Goal: Task Accomplishment & Management: Complete application form

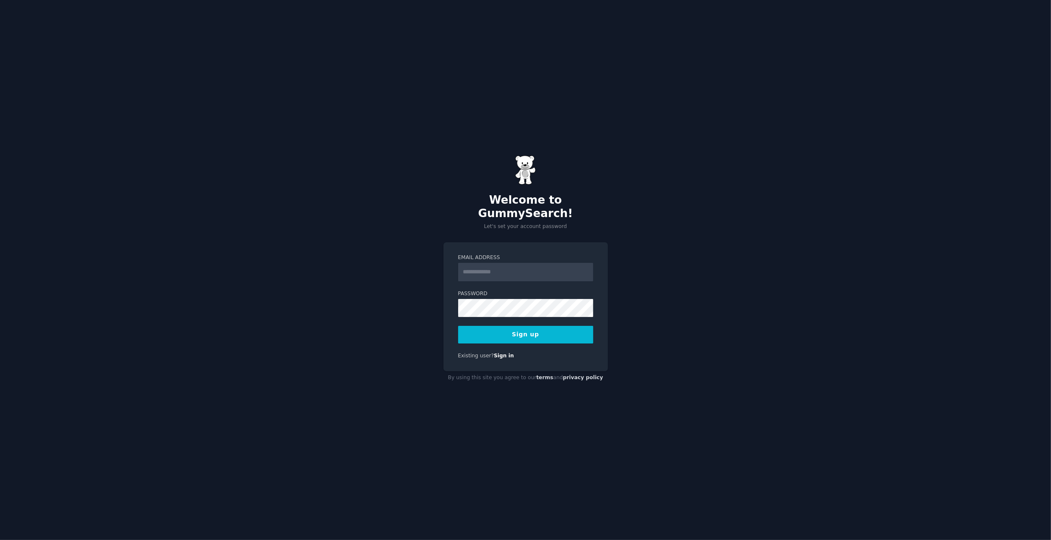
click at [528, 263] on input "Email Address" at bounding box center [525, 272] width 135 height 18
type input "**********"
click at [500, 353] on link "Sign in" at bounding box center [504, 356] width 20 height 6
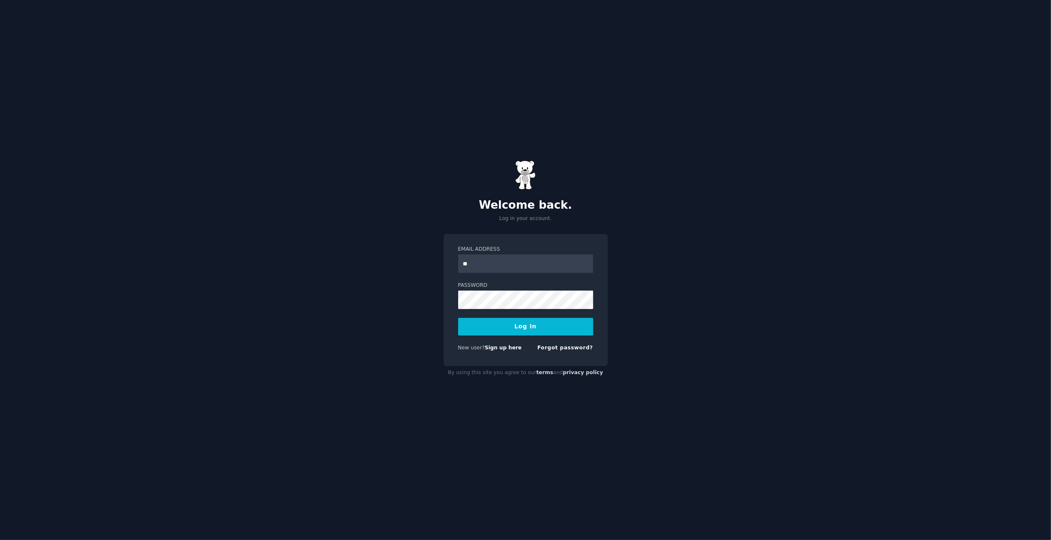
click at [458, 318] on button "Log In" at bounding box center [525, 327] width 135 height 18
type input "**********"
click at [458, 318] on button "Log In" at bounding box center [525, 327] width 135 height 18
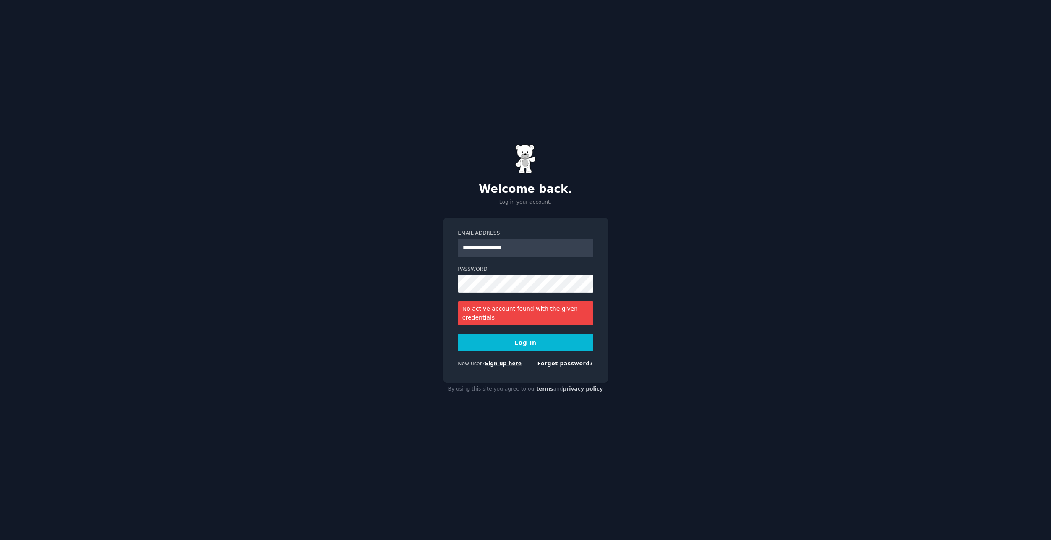
click at [510, 363] on link "Sign up here" at bounding box center [503, 364] width 37 height 6
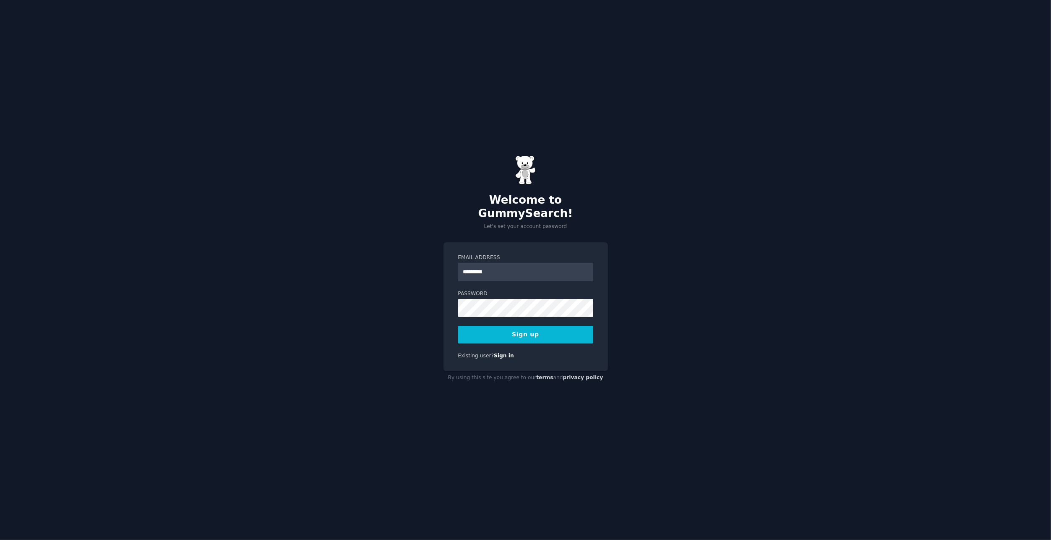
click at [458, 326] on button "Sign up" at bounding box center [525, 335] width 135 height 18
click at [529, 266] on input "*********" at bounding box center [525, 272] width 135 height 18
type input "**********"
click at [458, 326] on button "Sign up" at bounding box center [525, 335] width 135 height 18
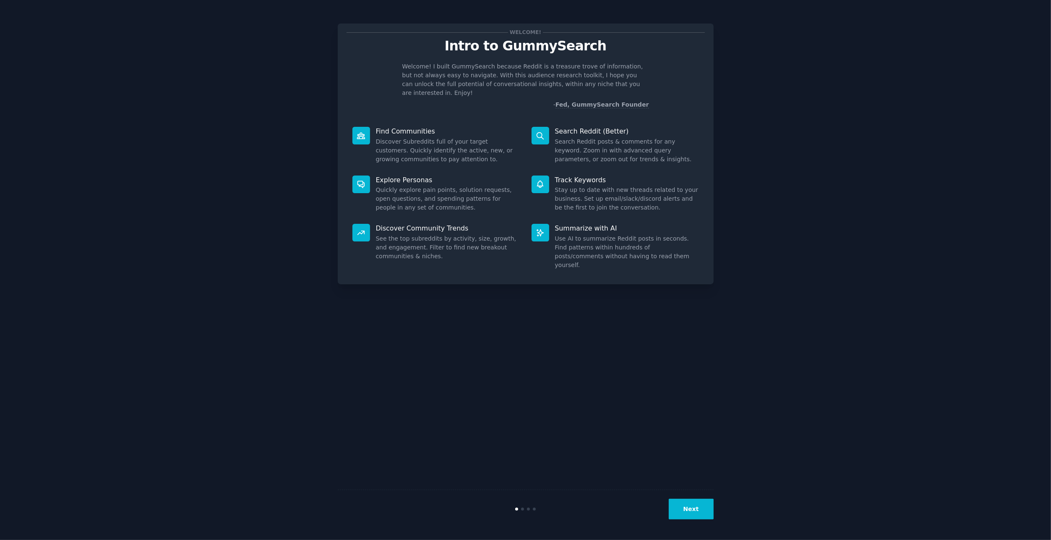
click at [695, 514] on button "Next" at bounding box center [691, 509] width 45 height 21
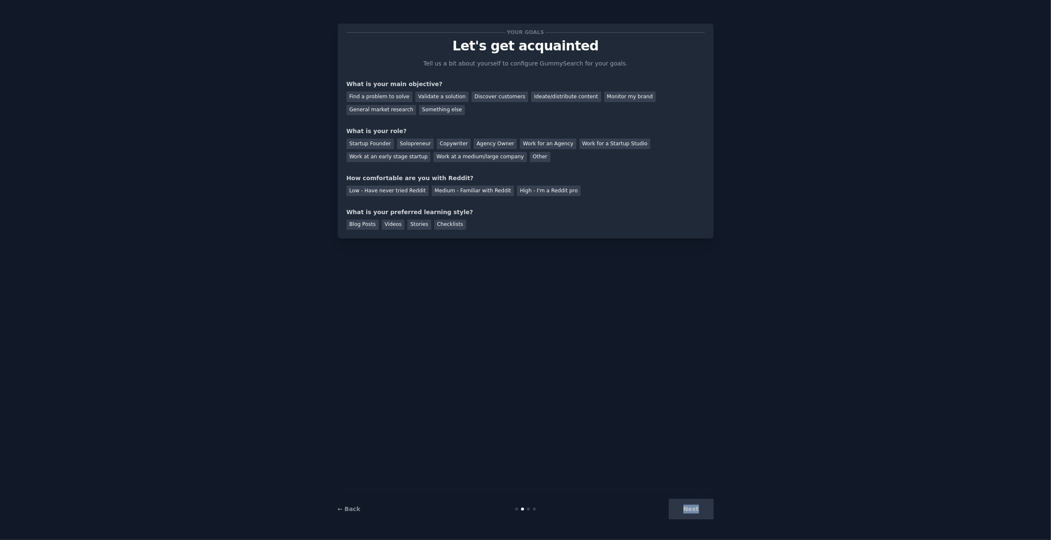
click at [695, 513] on div "Next" at bounding box center [651, 509] width 126 height 21
click at [695, 514] on div "Next" at bounding box center [651, 509] width 126 height 21
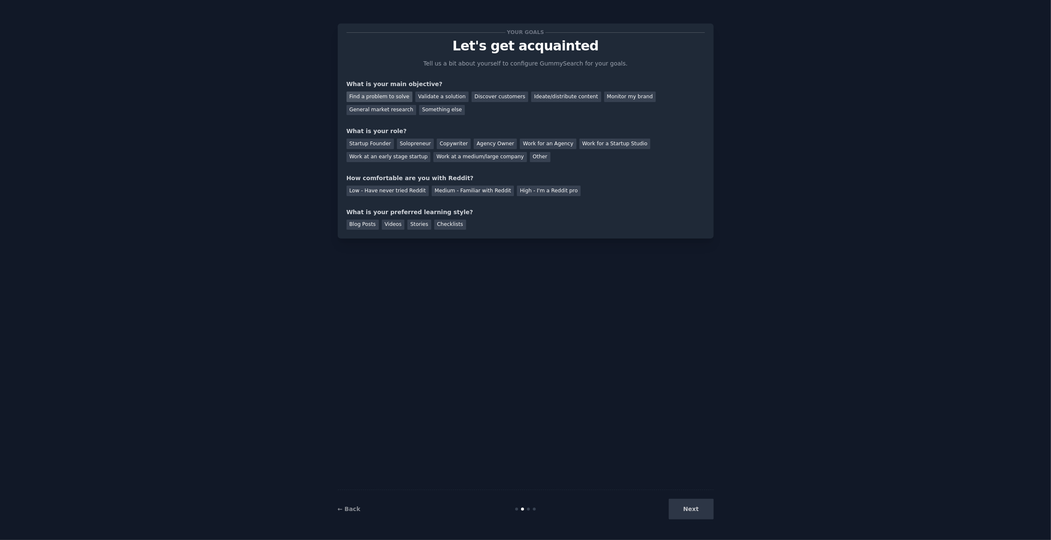
click at [366, 96] on div "Find a problem to solve" at bounding box center [380, 97] width 66 height 10
click at [451, 99] on div "Validate a solution" at bounding box center [442, 97] width 53 height 10
click at [359, 94] on div "Find a problem to solve" at bounding box center [380, 97] width 66 height 10
click at [382, 145] on div "Startup Founder" at bounding box center [370, 144] width 47 height 10
click at [410, 146] on div "Solopreneur" at bounding box center [415, 144] width 37 height 10
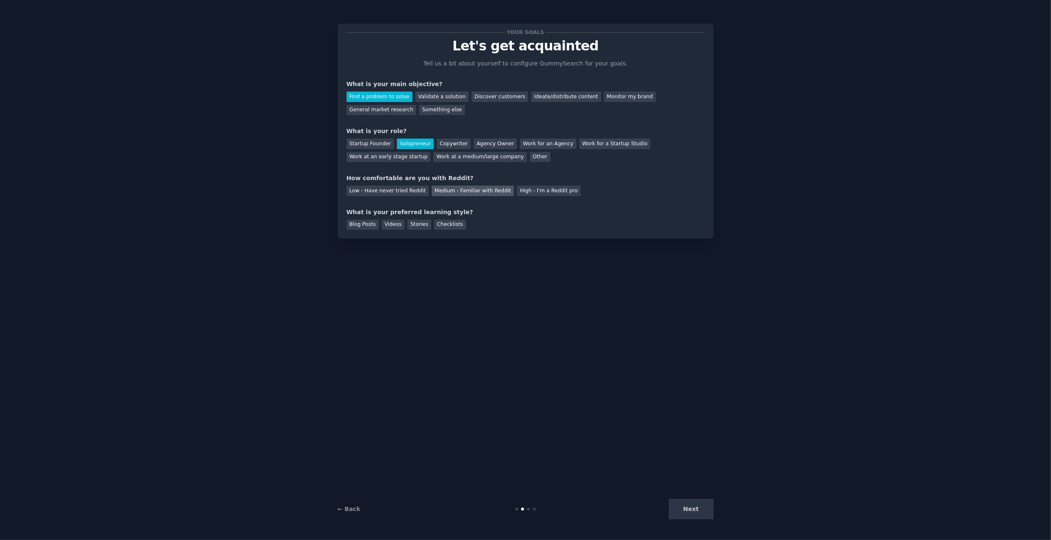
click at [497, 193] on div "Medium - Familiar with Reddit" at bounding box center [473, 191] width 82 height 10
drag, startPoint x: 369, startPoint y: 212, endPoint x: 473, endPoint y: 211, distance: 104.5
click at [473, 211] on div "What is your preferred learning style?" at bounding box center [526, 212] width 358 height 9
drag, startPoint x: 473, startPoint y: 211, endPoint x: 495, endPoint y: 220, distance: 23.2
click at [495, 220] on div "Blog Posts Videos Stories Checklists" at bounding box center [526, 223] width 358 height 13
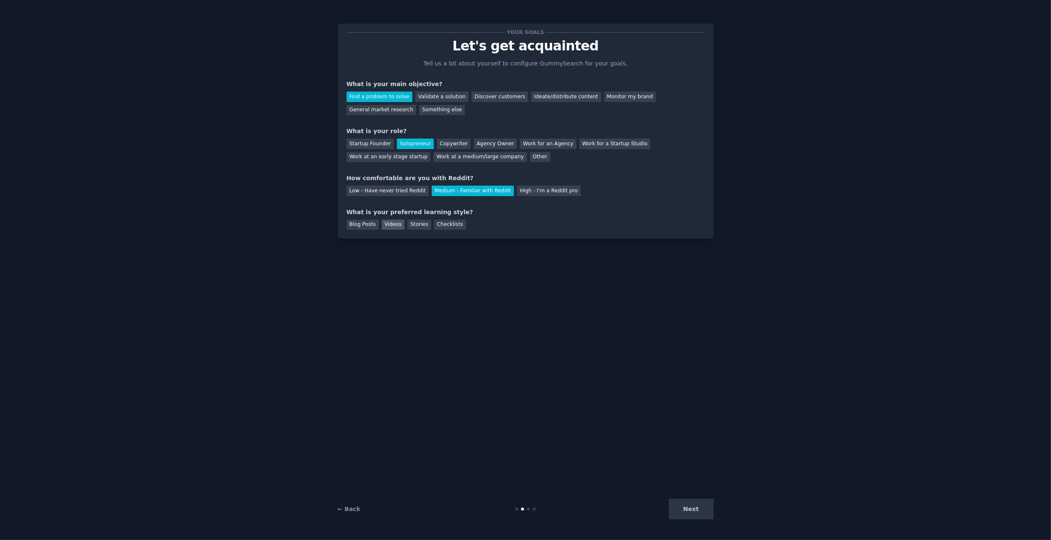
click at [403, 223] on div "Videos" at bounding box center [393, 225] width 23 height 10
click at [387, 222] on div "Videos" at bounding box center [393, 225] width 23 height 10
click at [355, 222] on div "Blog Posts" at bounding box center [363, 225] width 32 height 10
drag, startPoint x: 389, startPoint y: 221, endPoint x: 409, endPoint y: 233, distance: 23.4
click at [390, 221] on div "Videos" at bounding box center [393, 225] width 23 height 10
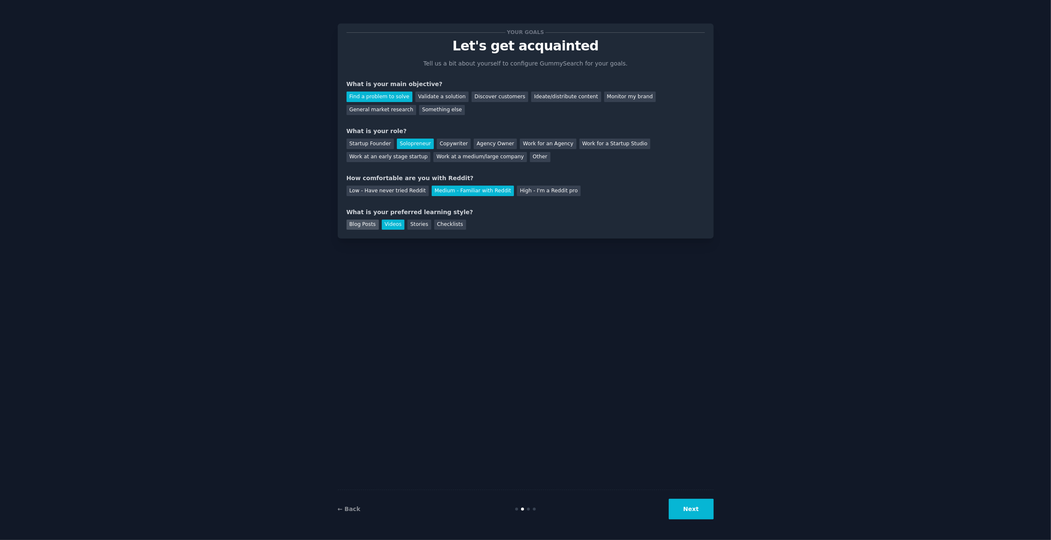
click at [360, 229] on div "Your goals Let's get acquainted Tell us a bit about yourself to configure Gummy…" at bounding box center [526, 131] width 376 height 215
click at [354, 228] on div "Blog Posts" at bounding box center [363, 225] width 32 height 10
click at [702, 519] on button "Next" at bounding box center [691, 509] width 45 height 21
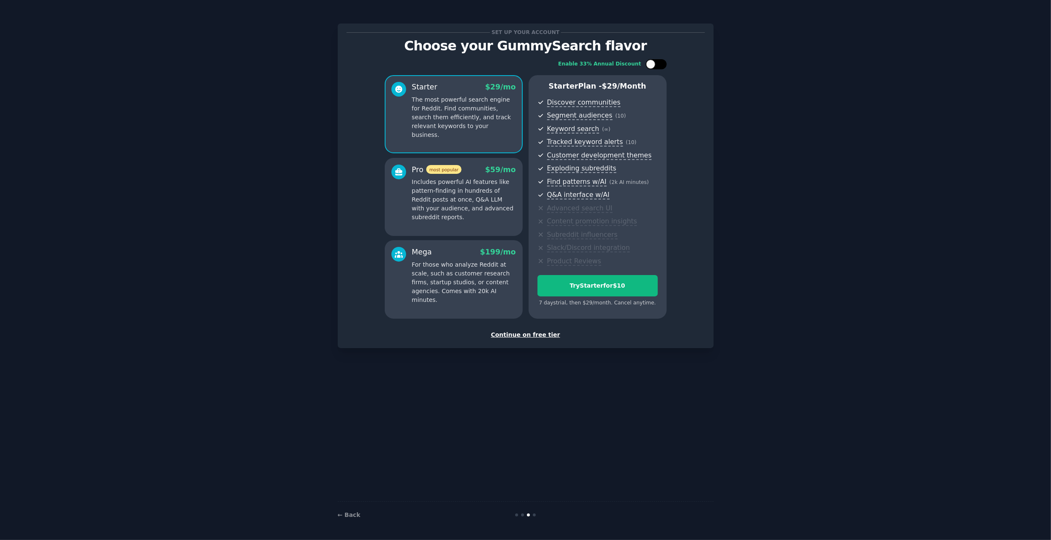
click at [653, 63] on div at bounding box center [650, 64] width 9 height 9
checkbox input "true"
click at [468, 191] on p "Includes powerful AI features like pattern-finding in hundreds of Reddit posts …" at bounding box center [464, 200] width 104 height 44
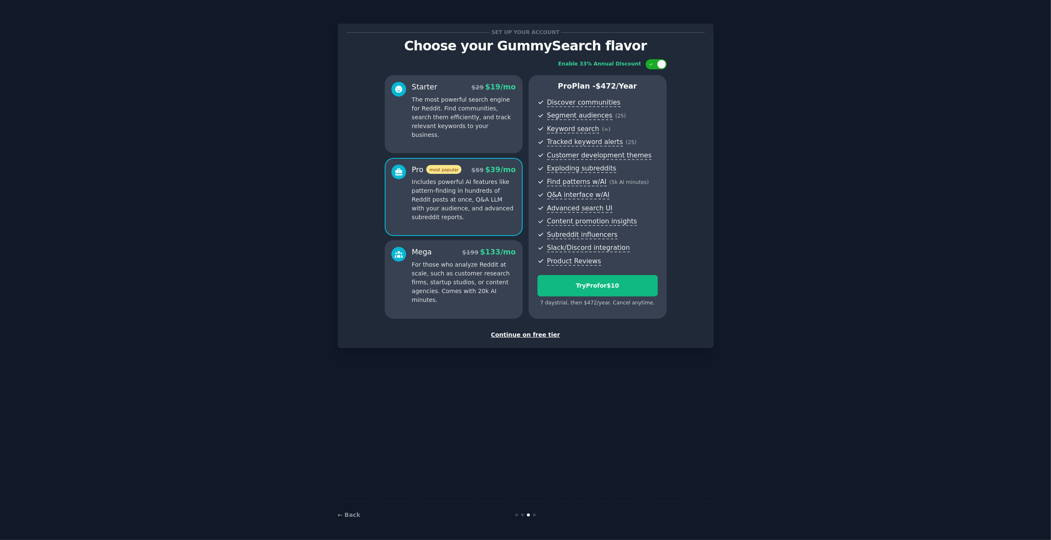
click at [437, 259] on div "Mega $ 199 $ 133 /mo For those who analyze Reddit at scale, such as customer re…" at bounding box center [464, 276] width 104 height 58
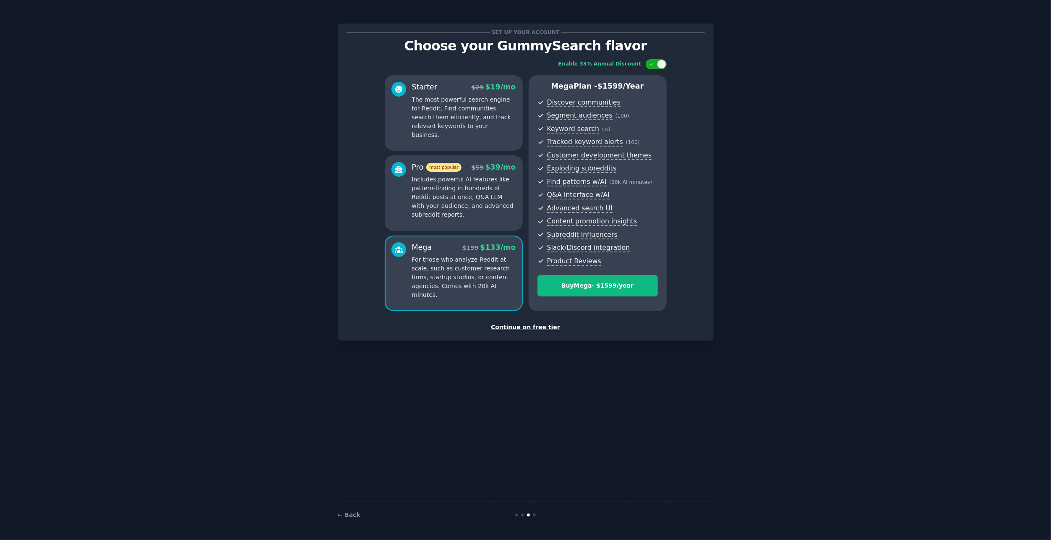
click at [460, 212] on p "Includes powerful AI features like pattern-finding in hundreds of Reddit posts …" at bounding box center [464, 197] width 104 height 44
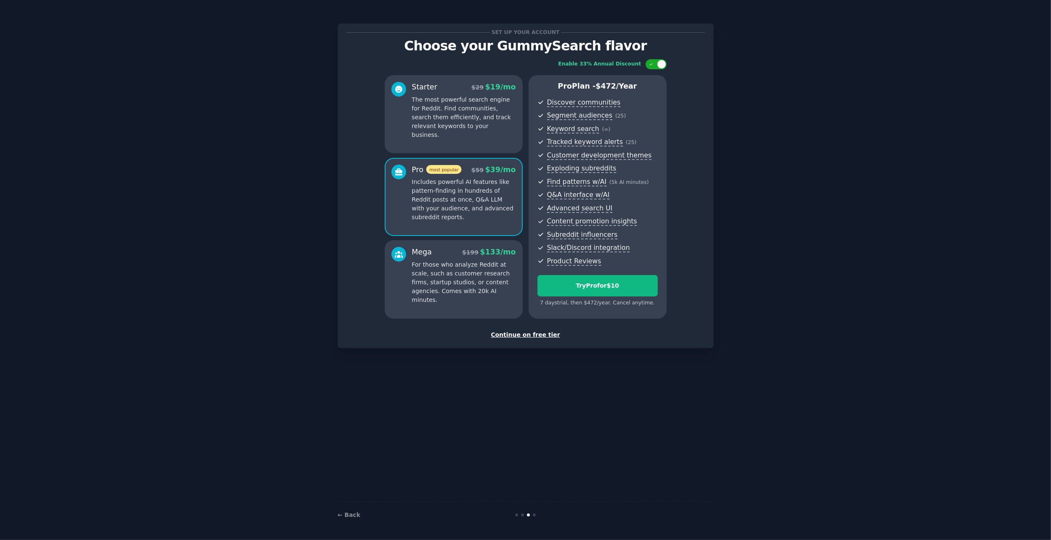
click at [439, 257] on div "Mega $ 199 $ 133 /mo For those who analyze Reddit at scale, such as customer re…" at bounding box center [464, 276] width 104 height 58
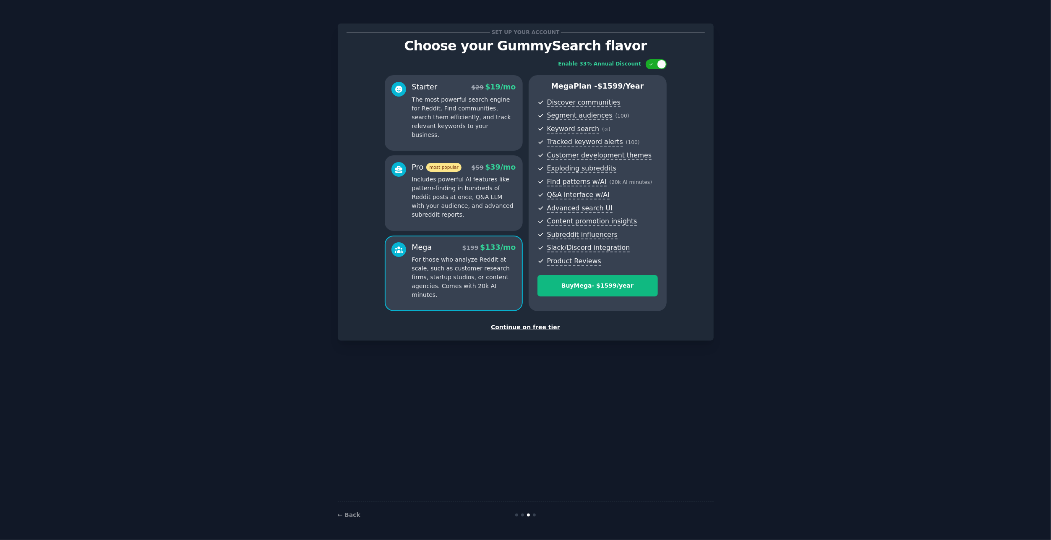
click at [475, 210] on p "Includes powerful AI features like pattern-finding in hundreds of Reddit posts …" at bounding box center [464, 197] width 104 height 44
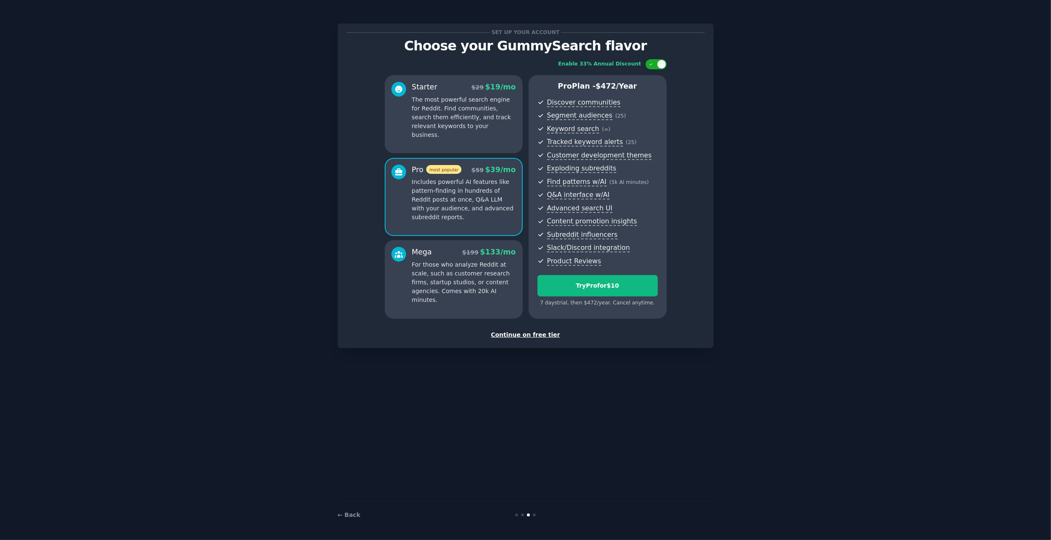
click at [444, 265] on p "For those who analyze Reddit at scale, such as customer research firms, startup…" at bounding box center [464, 282] width 104 height 44
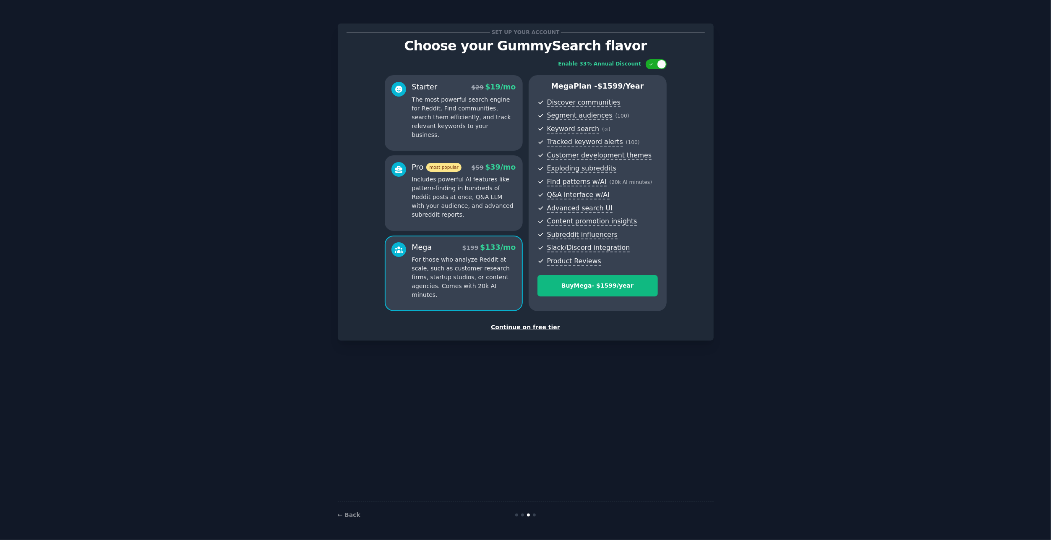
click at [447, 111] on p "The most powerful search engine for Reddit. Find communities, search them effic…" at bounding box center [464, 117] width 104 height 44
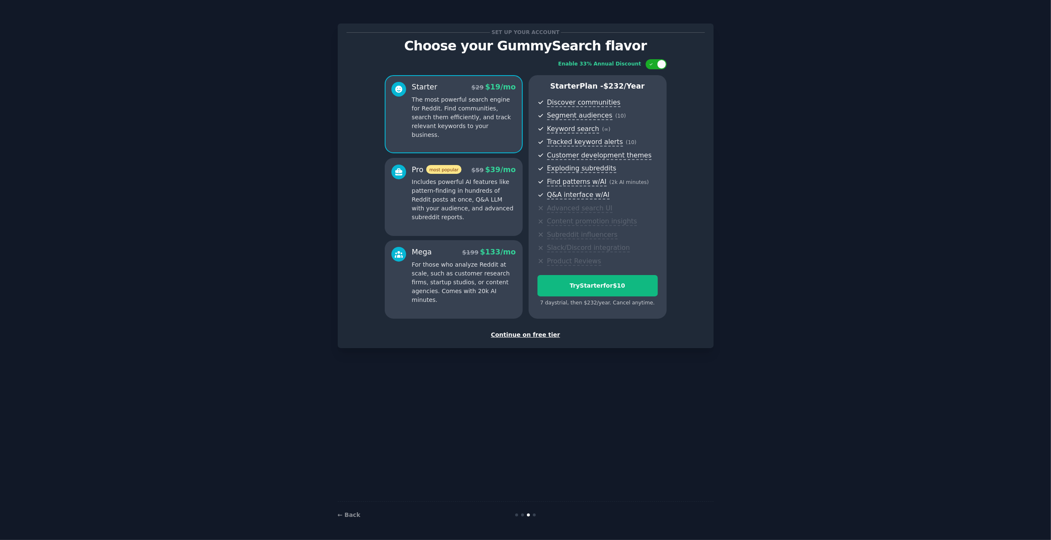
click at [478, 215] on p "Includes powerful AI features like pattern-finding in hundreds of Reddit posts …" at bounding box center [464, 200] width 104 height 44
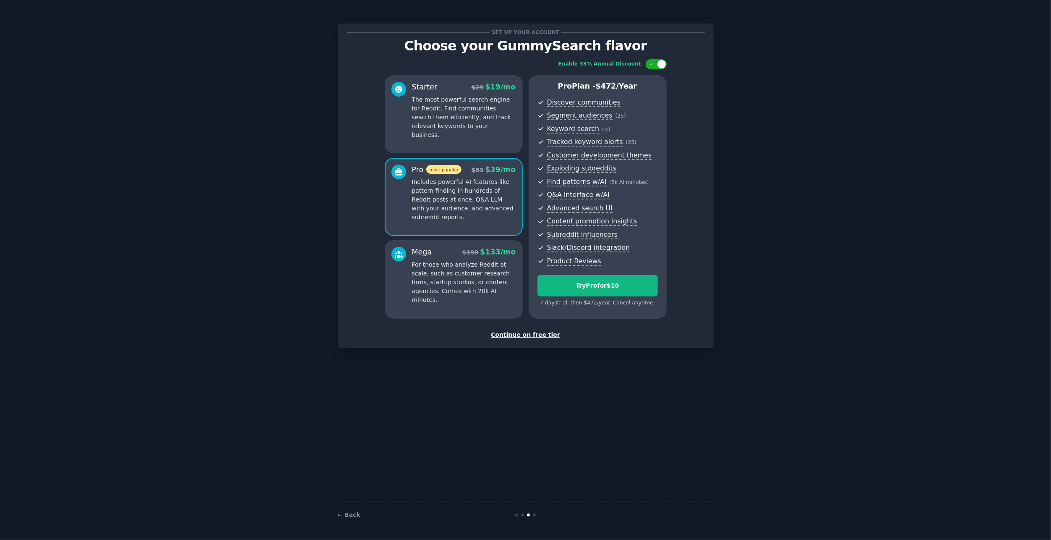
click at [465, 124] on p "The most powerful search engine for Reddit. Find communities, search them effic…" at bounding box center [464, 117] width 104 height 44
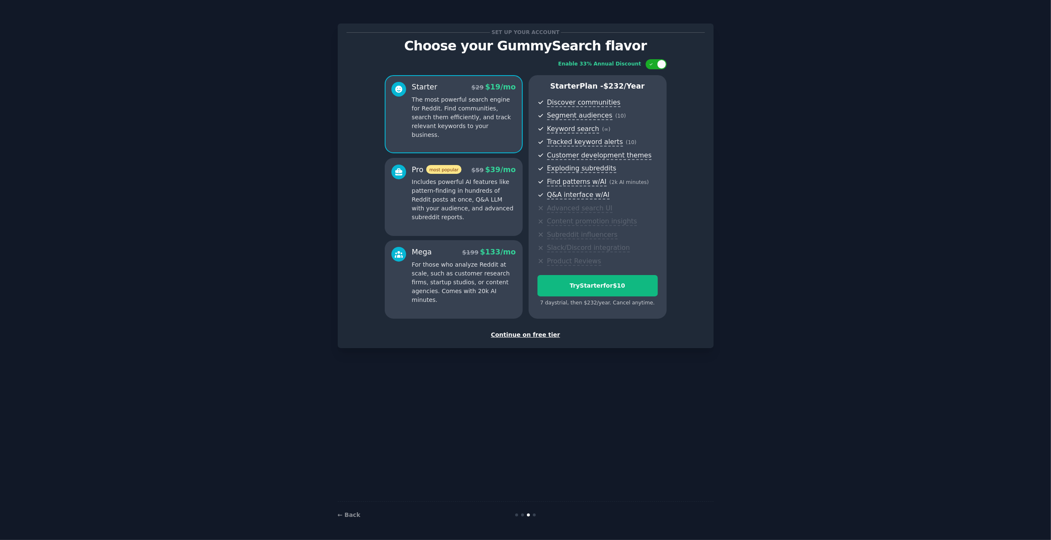
click at [485, 196] on p "Includes powerful AI features like pattern-finding in hundreds of Reddit posts …" at bounding box center [464, 200] width 104 height 44
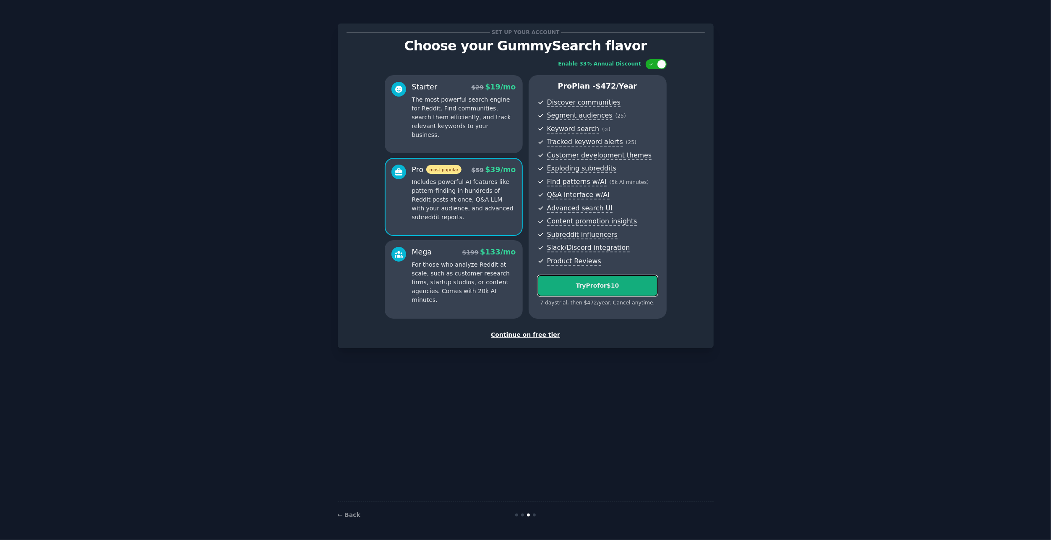
click at [627, 287] on div "Try Pro for $10" at bounding box center [598, 285] width 120 height 9
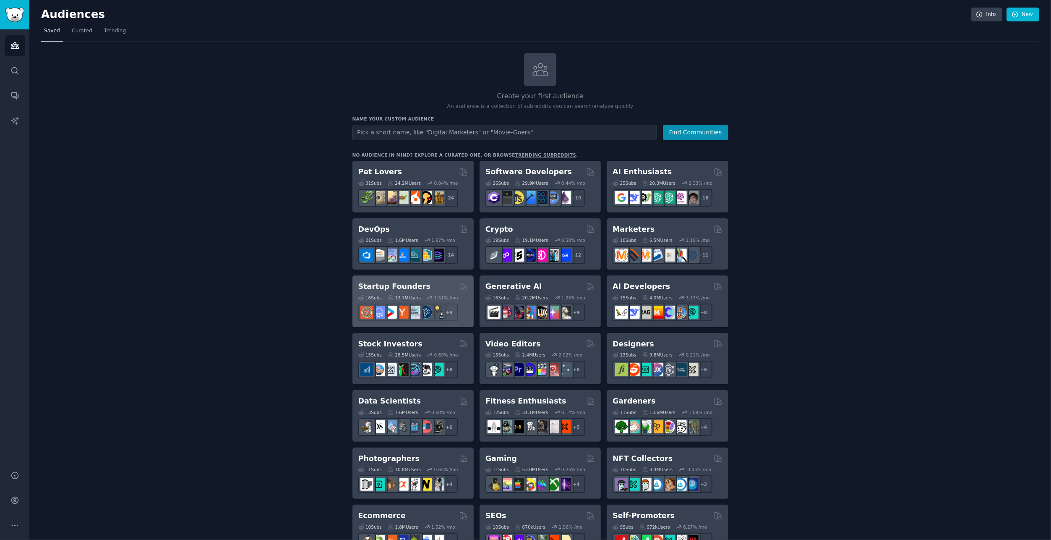
click at [441, 281] on div "Startup Founders" at bounding box center [413, 286] width 110 height 10
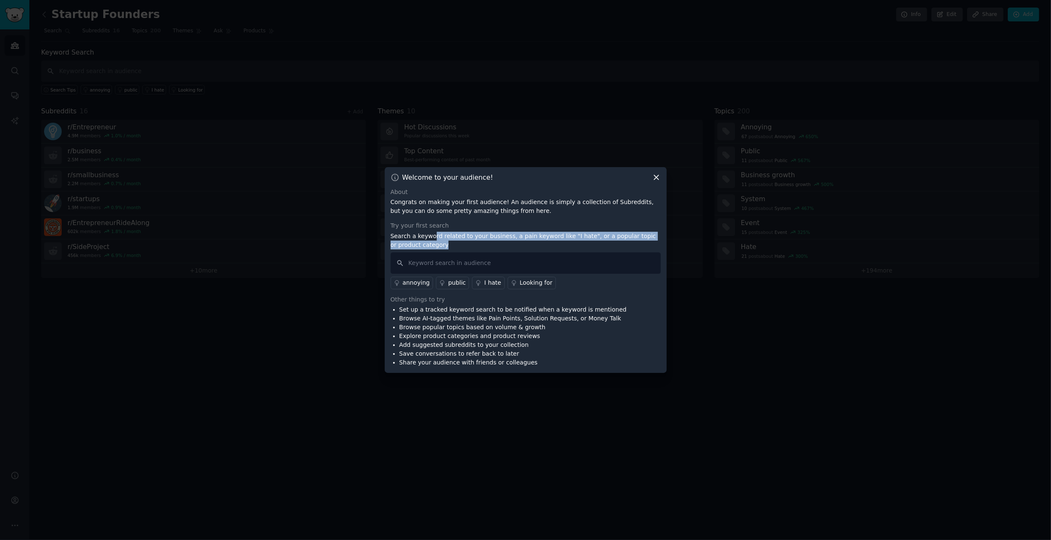
drag, startPoint x: 433, startPoint y: 236, endPoint x: 630, endPoint y: 242, distance: 196.9
click at [630, 242] on p "Search a keyword related to your business, a pain keyword like "I hate", or a p…" at bounding box center [526, 241] width 270 height 18
drag, startPoint x: 630, startPoint y: 242, endPoint x: 607, endPoint y: 264, distance: 32.1
click at [607, 264] on input "text" at bounding box center [526, 262] width 270 height 21
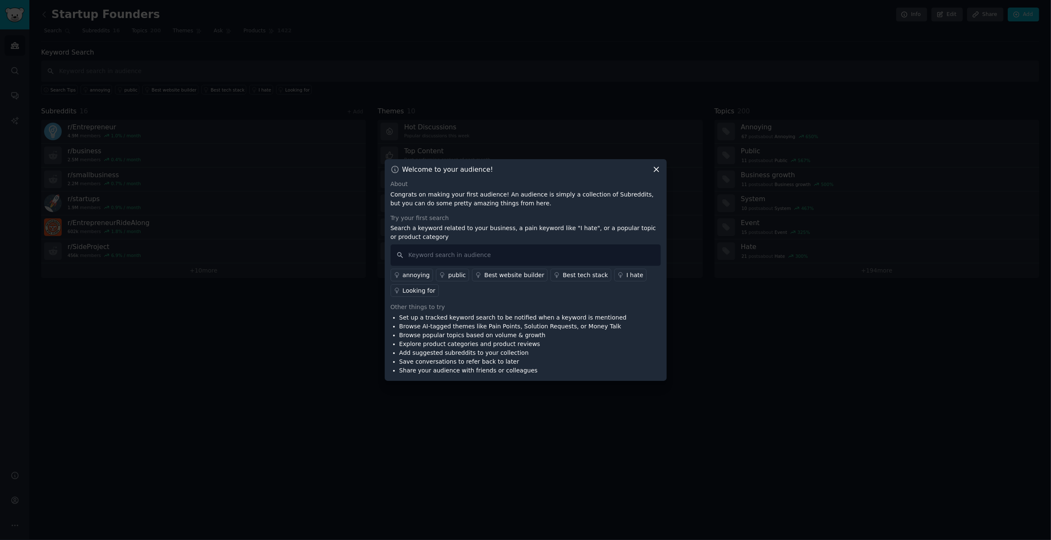
click at [417, 294] on div "Looking for" at bounding box center [419, 290] width 33 height 9
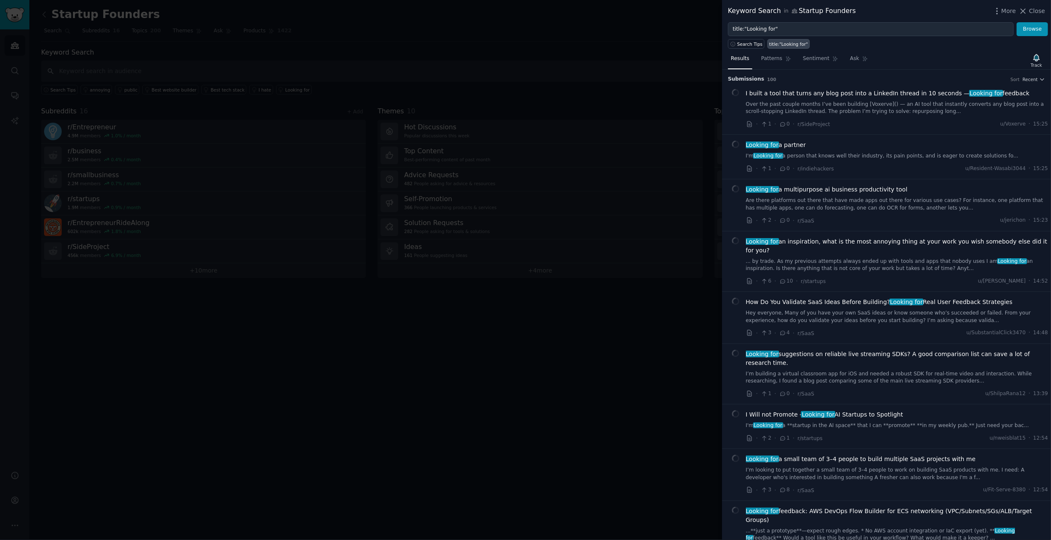
click at [355, 34] on div at bounding box center [525, 270] width 1051 height 540
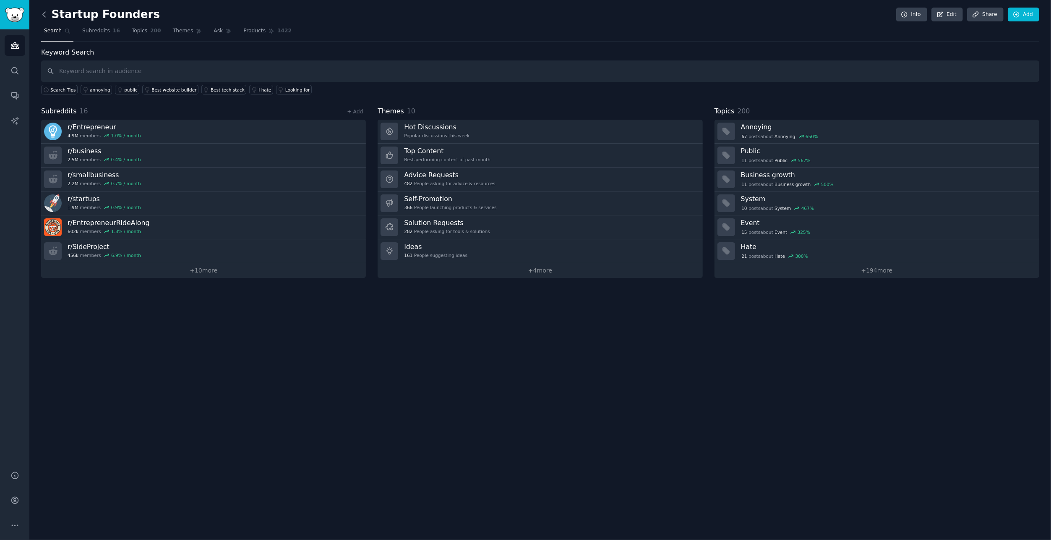
click at [42, 15] on icon at bounding box center [44, 14] width 9 height 9
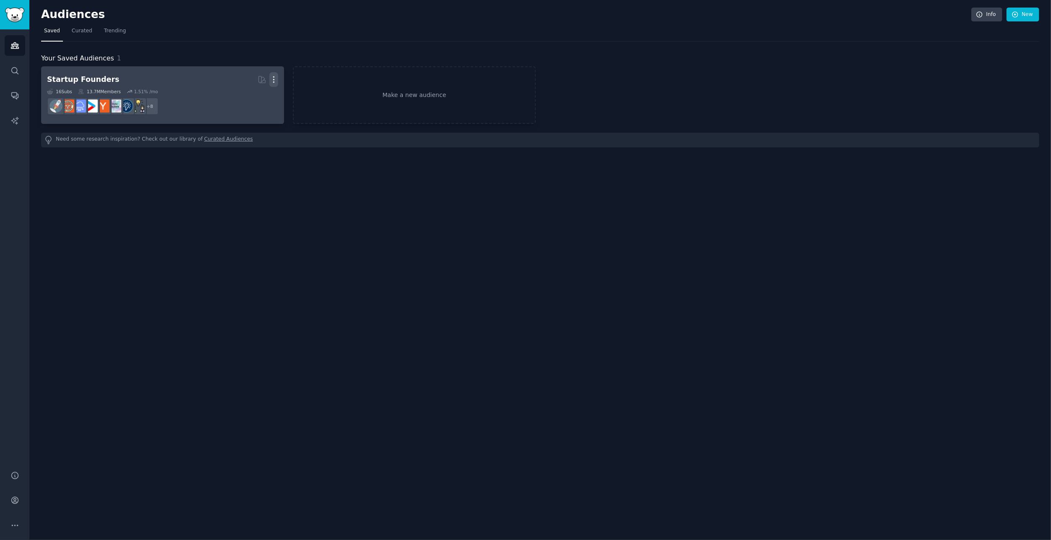
click at [274, 78] on icon "button" at bounding box center [273, 79] width 9 height 9
click at [254, 94] on p "Delete" at bounding box center [250, 97] width 19 height 9
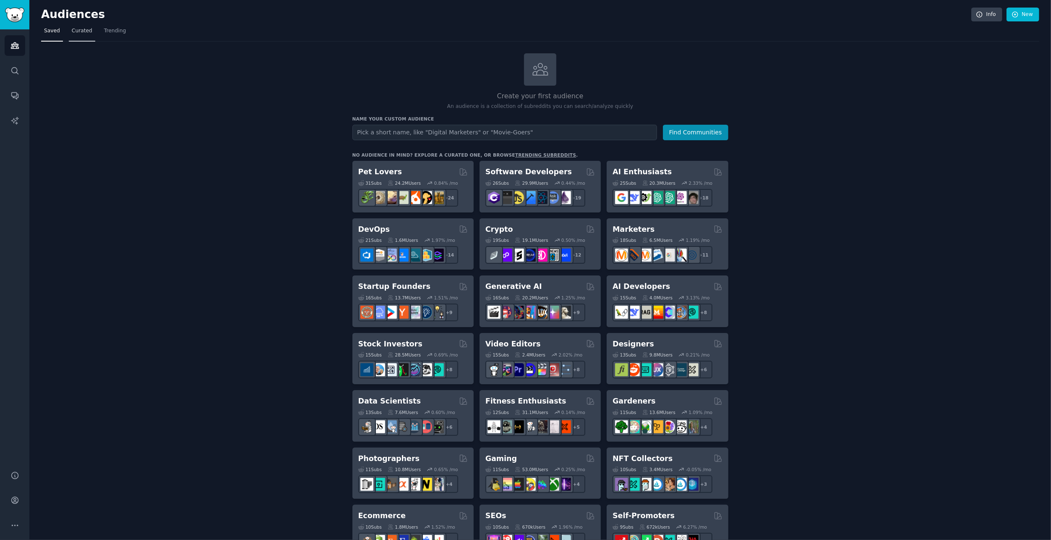
click at [86, 33] on span "Curated" at bounding box center [82, 31] width 21 height 8
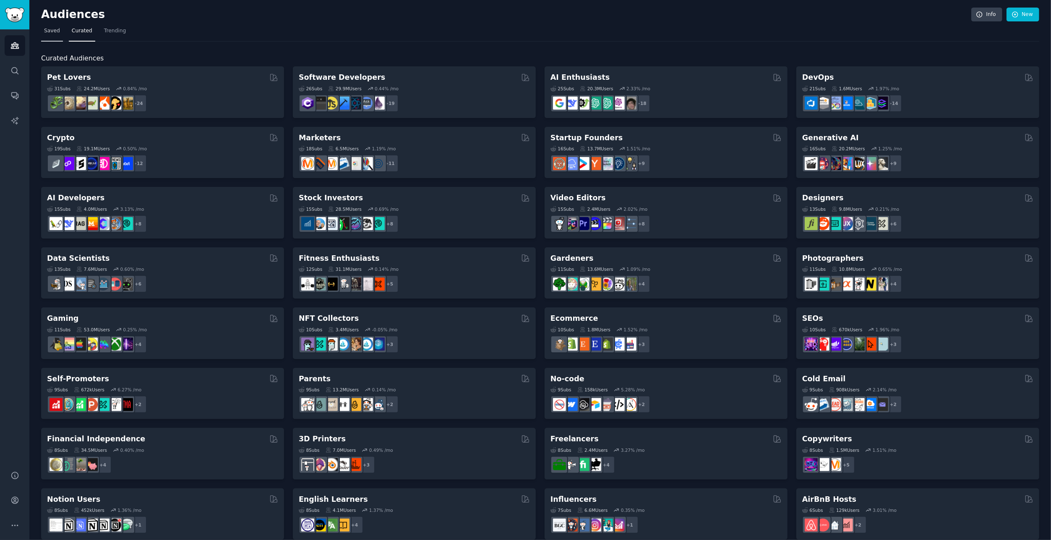
click at [60, 34] on link "Saved" at bounding box center [52, 32] width 22 height 17
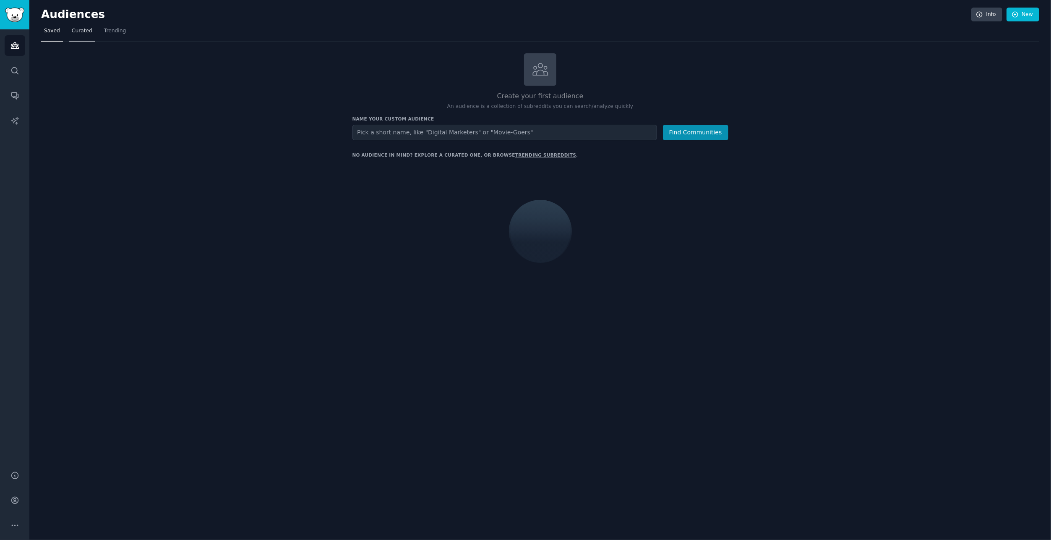
click at [80, 31] on span "Curated" at bounding box center [82, 31] width 21 height 8
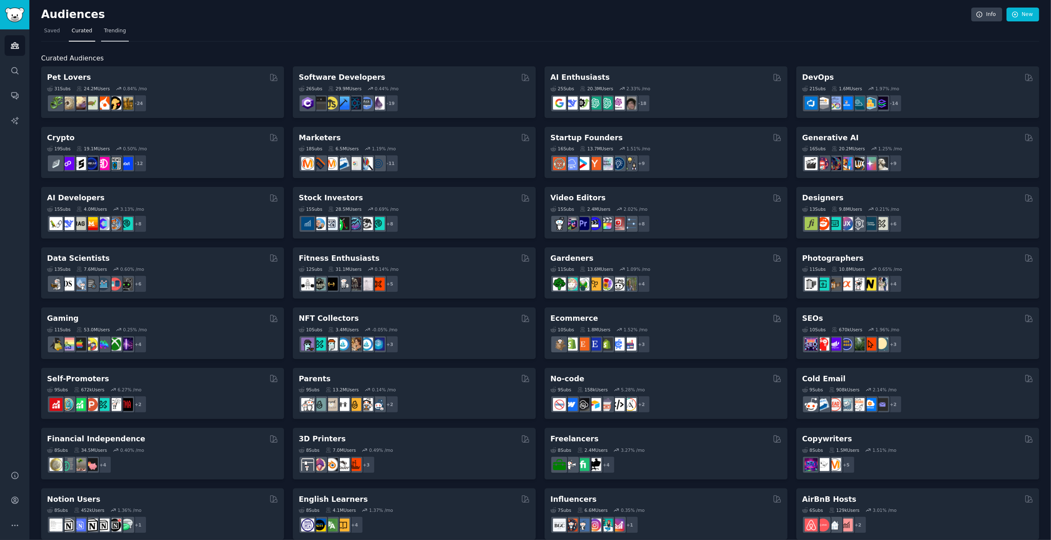
click at [109, 31] on span "Trending" at bounding box center [115, 31] width 22 height 8
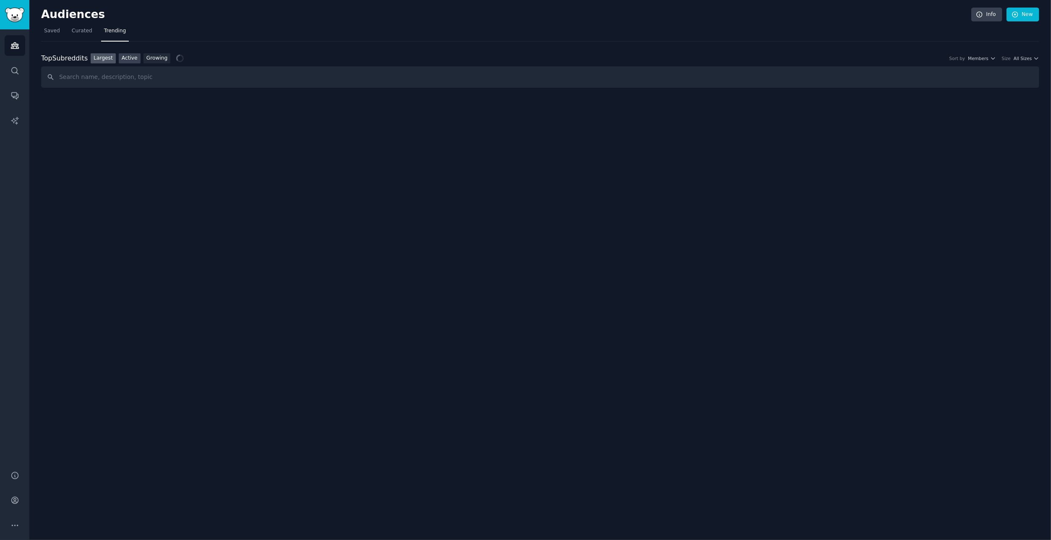
click at [127, 58] on link "Active" at bounding box center [130, 58] width 22 height 10
click at [161, 56] on link "Growing" at bounding box center [157, 58] width 27 height 10
click at [15, 69] on icon "Sidebar" at bounding box center [14, 70] width 9 height 9
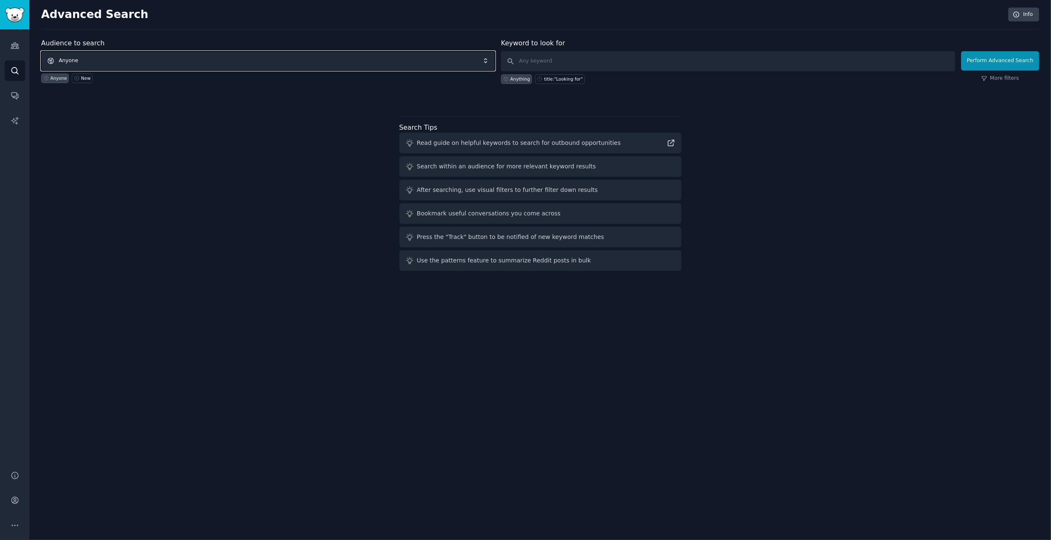
click at [214, 62] on span "Anyone" at bounding box center [268, 60] width 454 height 19
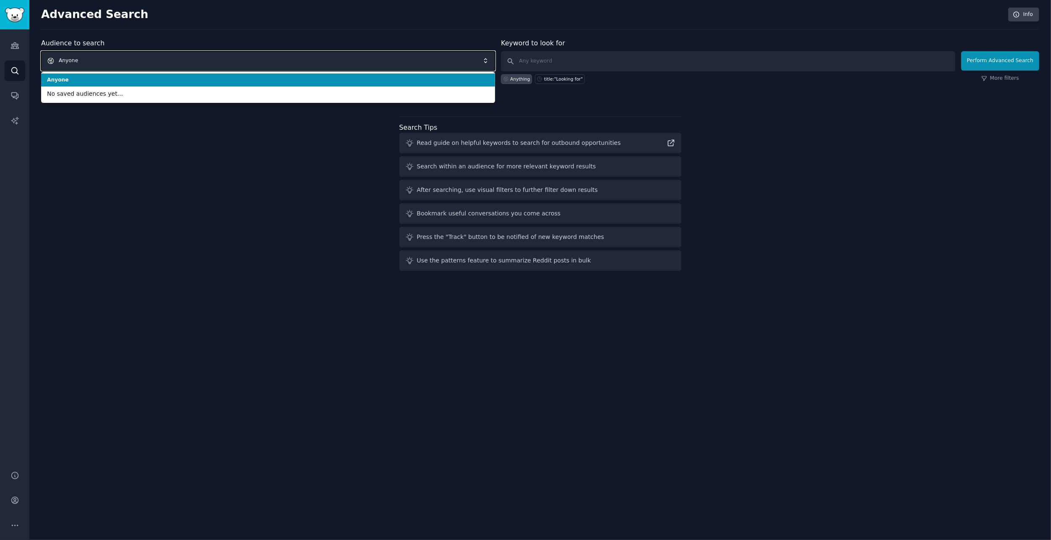
click at [214, 62] on span "Anyone" at bounding box center [268, 60] width 454 height 19
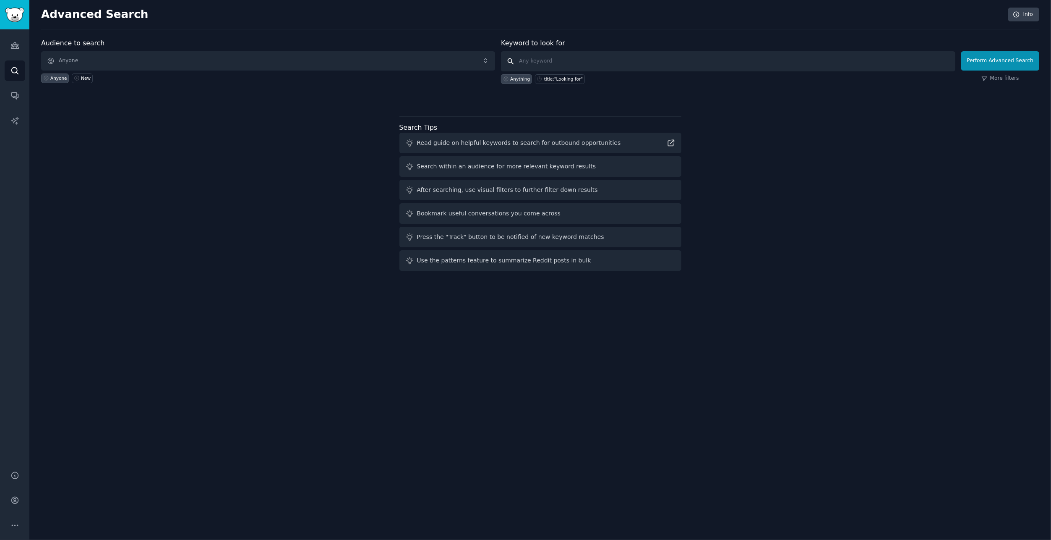
click at [559, 60] on input "text" at bounding box center [728, 61] width 454 height 20
click at [11, 47] on icon "Sidebar" at bounding box center [15, 46] width 8 height 6
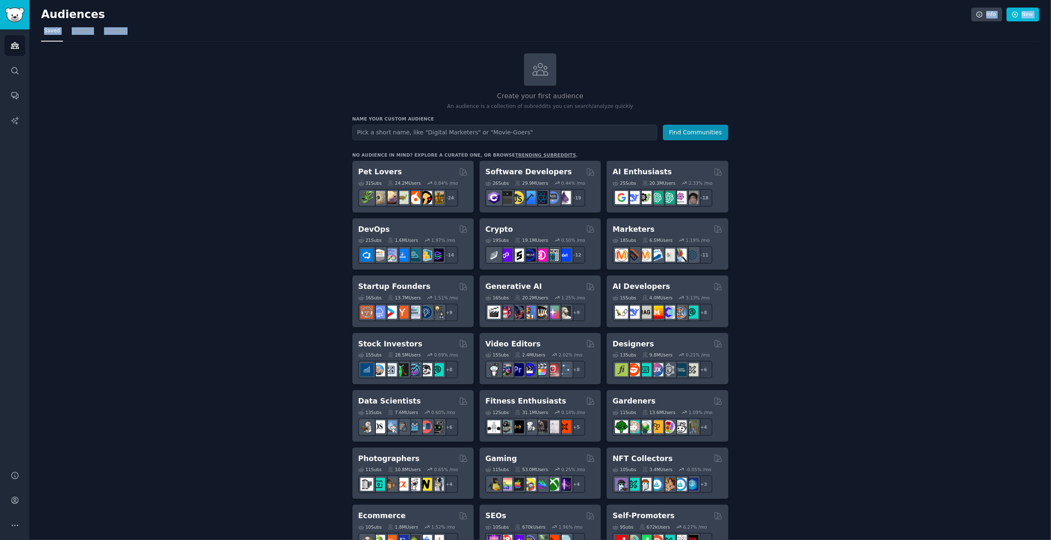
drag, startPoint x: 897, startPoint y: 12, endPoint x: 769, endPoint y: 73, distance: 141.4
click at [769, 73] on div "Audiences Info New Saved Curated Trending Create your first audience An audienc…" at bounding box center [540, 490] width 999 height 956
drag, startPoint x: 95, startPoint y: 63, endPoint x: 88, endPoint y: 65, distance: 7.8
click at [95, 63] on div "Create your first audience An audience is a collection of subreddits you can se…" at bounding box center [540, 510] width 999 height 914
click at [20, 70] on link "Search" at bounding box center [15, 70] width 21 height 21
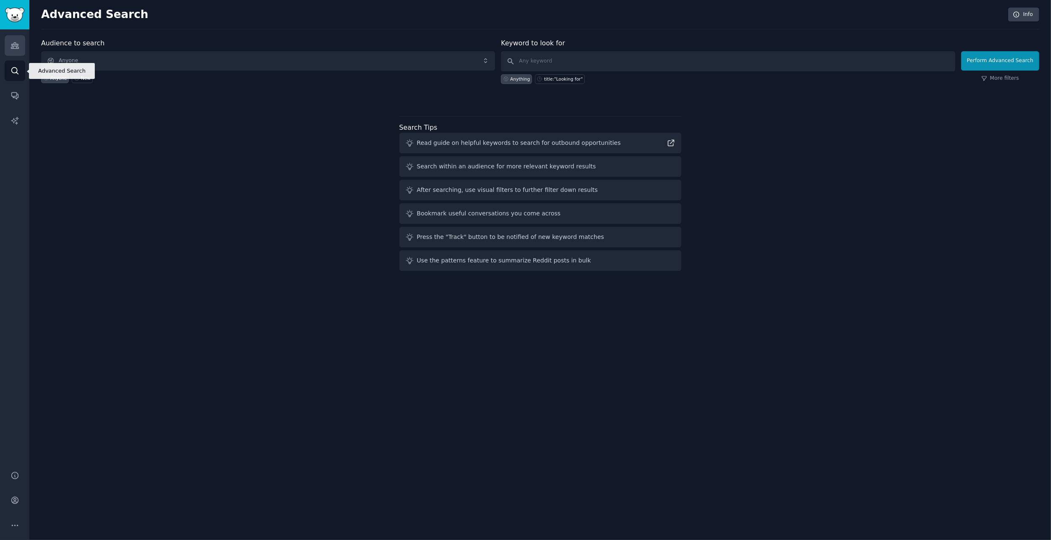
click at [19, 44] on link "Audiences" at bounding box center [15, 45] width 21 height 21
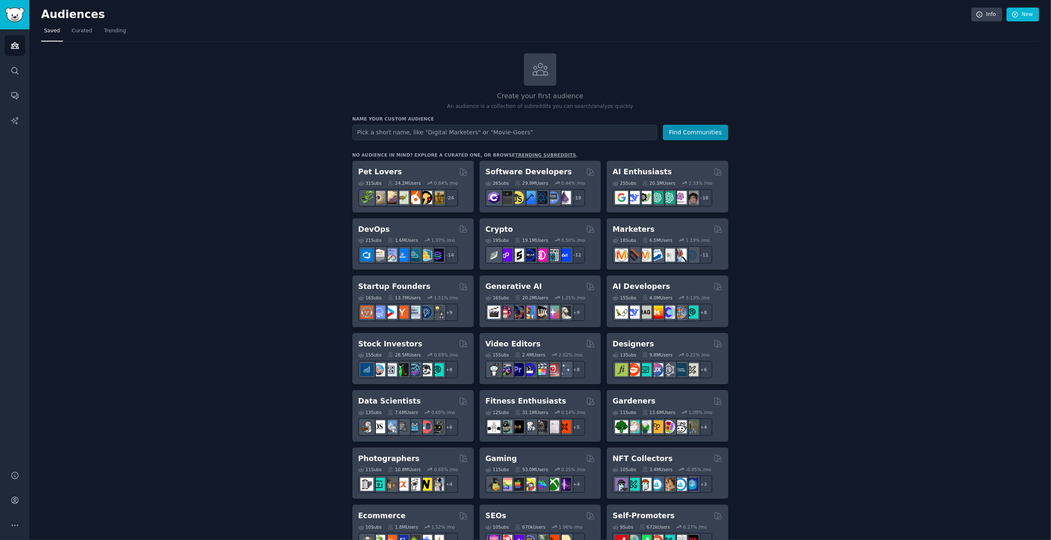
click at [477, 131] on input "text" at bounding box center [505, 133] width 305 height 16
type input "anime lovers"
click at [663, 125] on button "Find Communities" at bounding box center [695, 133] width 65 height 16
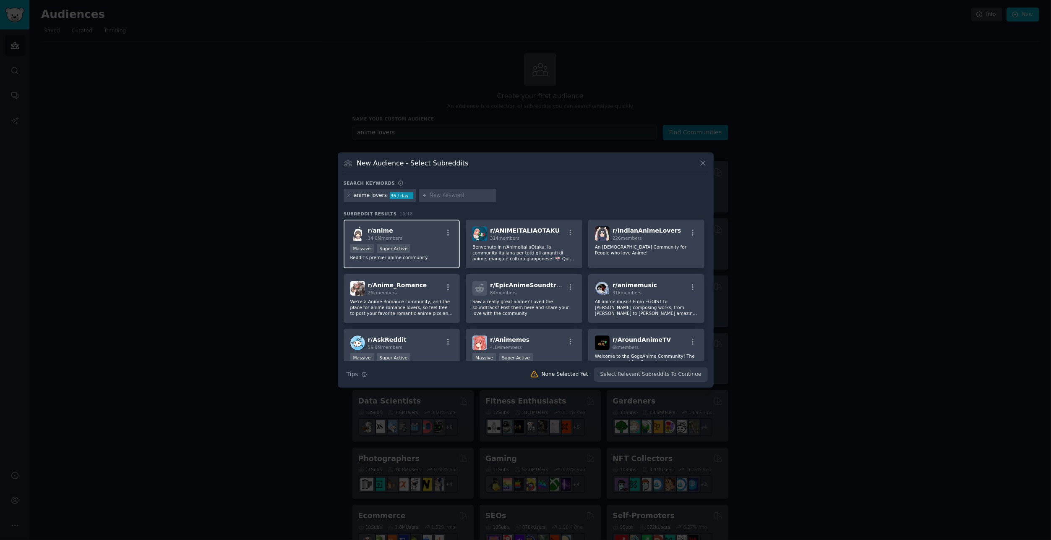
click at [438, 258] on p "Reddit's premier anime community." at bounding box center [401, 257] width 103 height 6
click at [520, 257] on p "Benvenuto in r/AnimeItaliaOtaku, la community italiana per tutti gli amanti di …" at bounding box center [524, 253] width 103 height 18
click at [454, 257] on p "Benvenuto in r/AnimeItaliaOtaku, la community italiana per tutti gli amanti di …" at bounding box center [401, 257] width 103 height 6
click at [520, 257] on p "Benvenuto in r/AnimeItaliaOtaku, la community italiana per tutti gli amanti di …" at bounding box center [524, 253] width 103 height 18
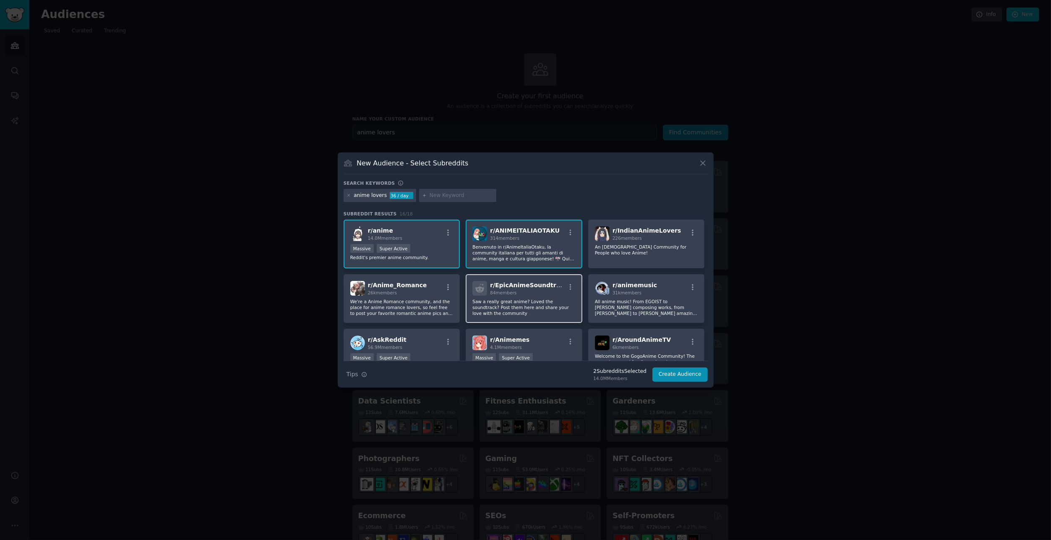
drag, startPoint x: 433, startPoint y: 283, endPoint x: 494, endPoint y: 295, distance: 61.7
click at [433, 283] on div "r/ Anime_Romance 26k members" at bounding box center [401, 288] width 103 height 15
click at [528, 301] on p "Saw a really great anime? Loved the soundtrack? Post them here and share your l…" at bounding box center [524, 307] width 103 height 18
click at [657, 245] on p "An Indian Community for People who love Anime!" at bounding box center [646, 250] width 103 height 12
click at [567, 290] on icon "button" at bounding box center [571, 287] width 8 height 8
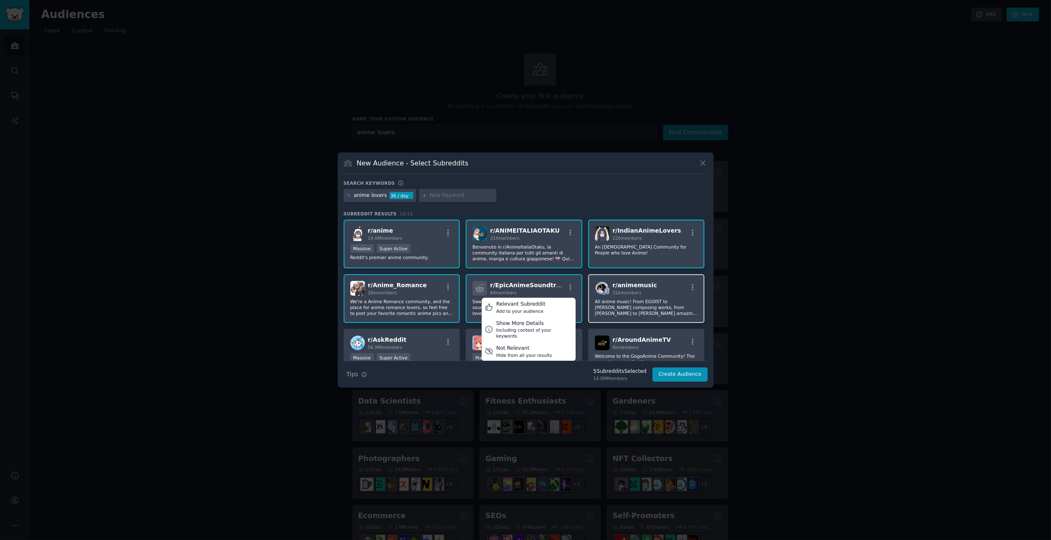
click at [680, 295] on div "r/ animemusic 31k members" at bounding box center [646, 288] width 103 height 15
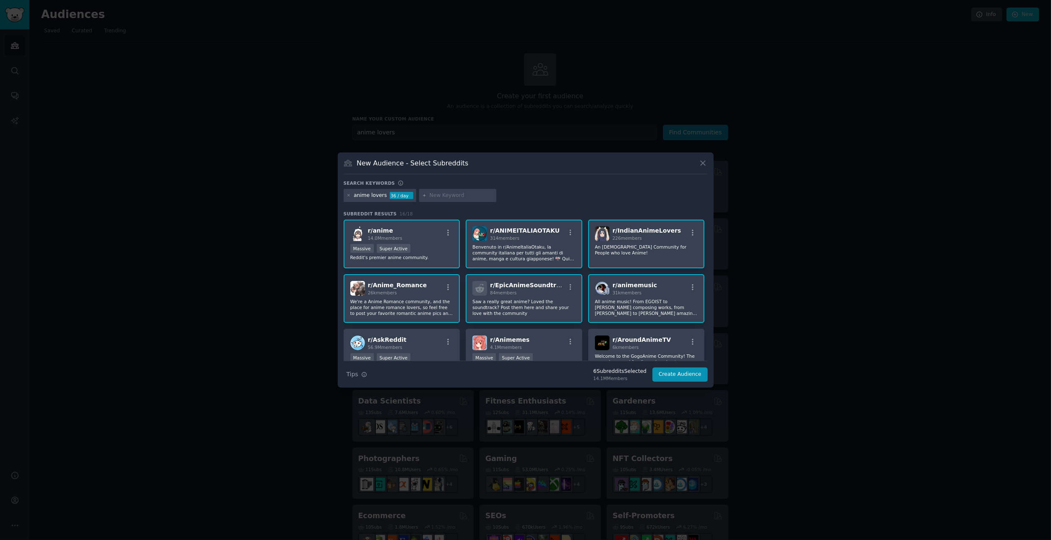
click at [661, 243] on div "r/ IndianAnimeLovers 226 members An Indian Community for People who love Anime!" at bounding box center [646, 244] width 117 height 49
click at [536, 242] on div "r/ ANIMEITALIAOTAKU 314 members Benvenuto in r/AnimeItaliaOtaku, la community i…" at bounding box center [524, 244] width 117 height 49
click at [544, 295] on div "84 members" at bounding box center [527, 293] width 75 height 6
click at [680, 287] on div "r/ animemusic 31k members" at bounding box center [646, 288] width 103 height 15
click at [678, 288] on div "r/ animemusic 31k members" at bounding box center [646, 288] width 103 height 15
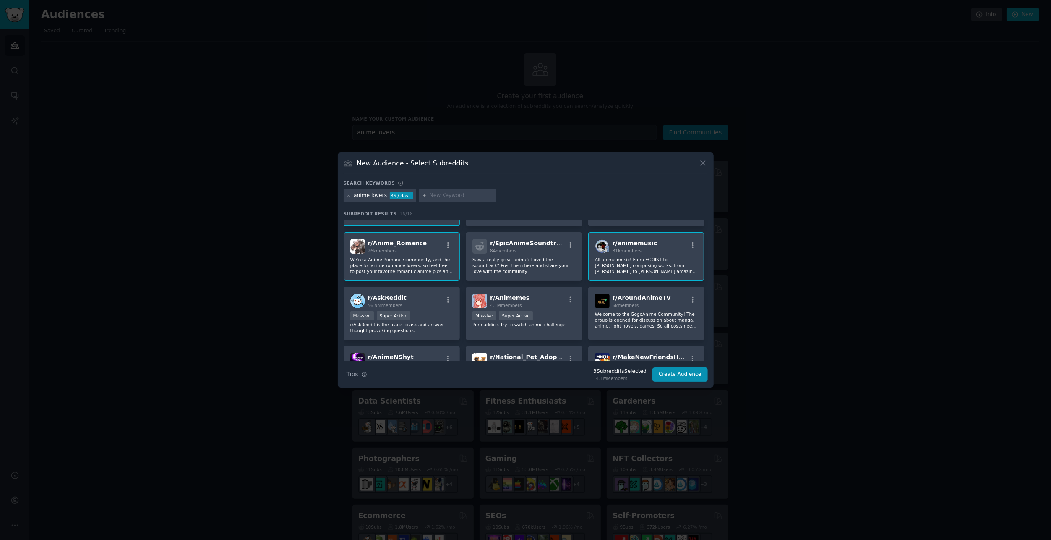
scroll to position [84, 0]
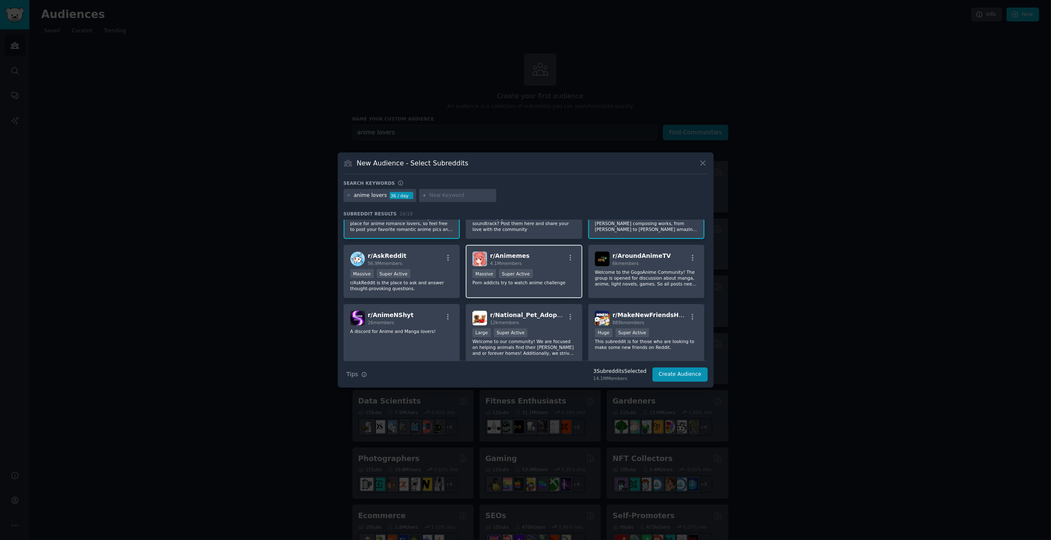
click at [540, 256] on div "r/ Animemes 4.1M members" at bounding box center [524, 258] width 103 height 15
click at [685, 378] on button "Create Audience" at bounding box center [680, 374] width 55 height 14
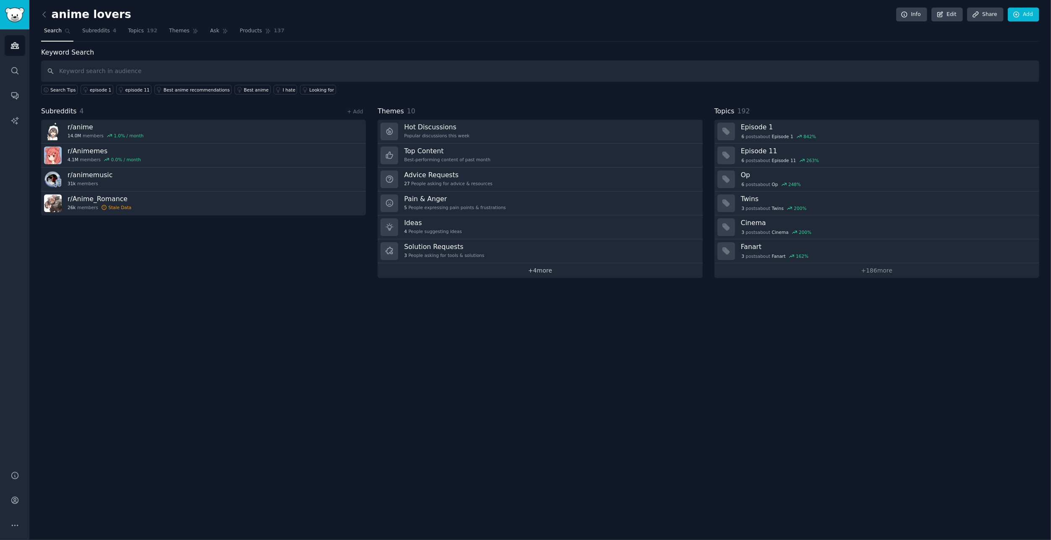
click at [546, 269] on link "+ 4 more" at bounding box center [540, 270] width 325 height 15
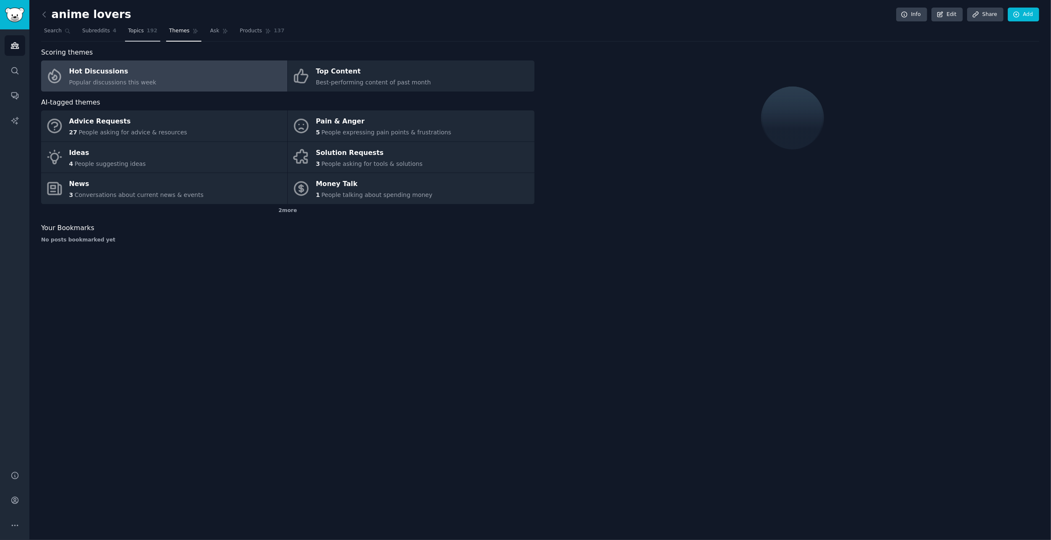
click at [132, 32] on span "Topics" at bounding box center [136, 31] width 16 height 8
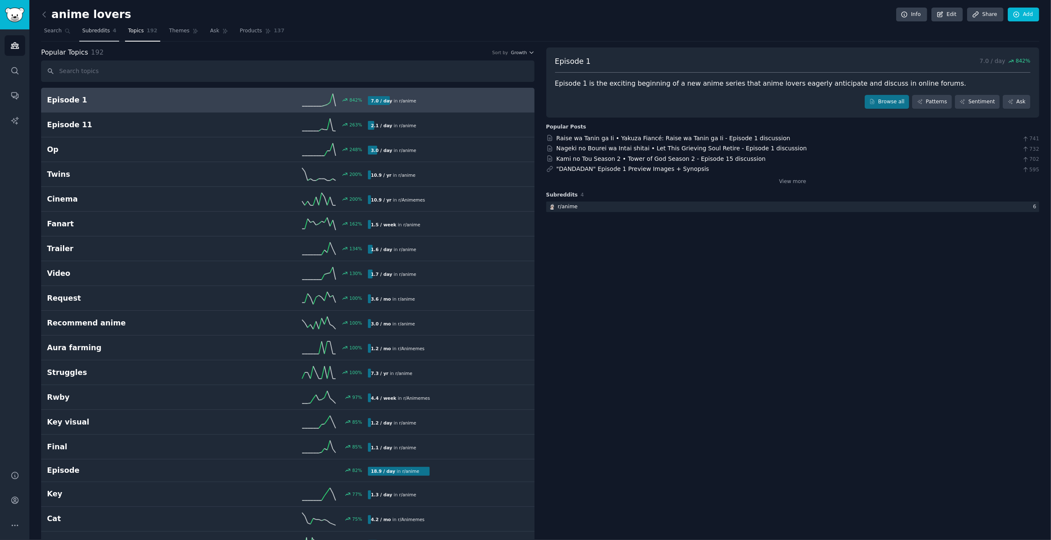
click at [96, 36] on link "Subreddits 4" at bounding box center [99, 32] width 40 height 17
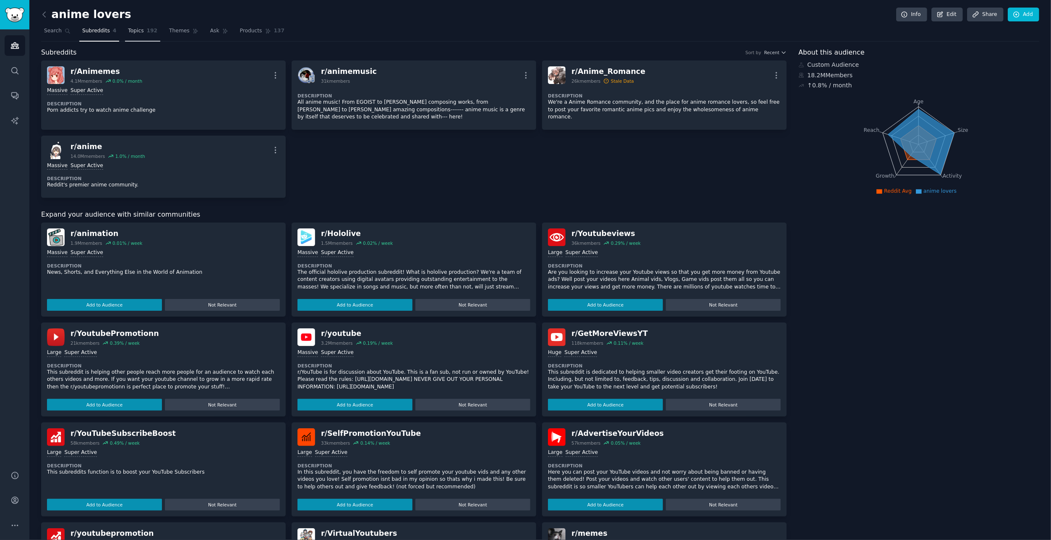
click at [128, 32] on span "Topics" at bounding box center [136, 31] width 16 height 8
click at [193, 31] on icon at bounding box center [196, 31] width 6 height 6
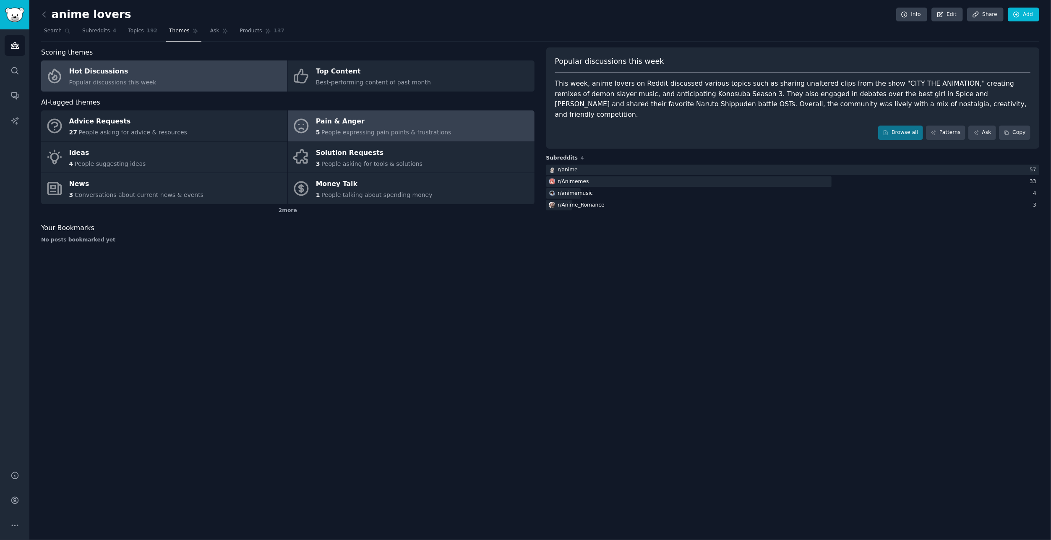
click at [476, 123] on link "Pain & Anger 5 People expressing pain points & frustrations" at bounding box center [411, 125] width 246 height 31
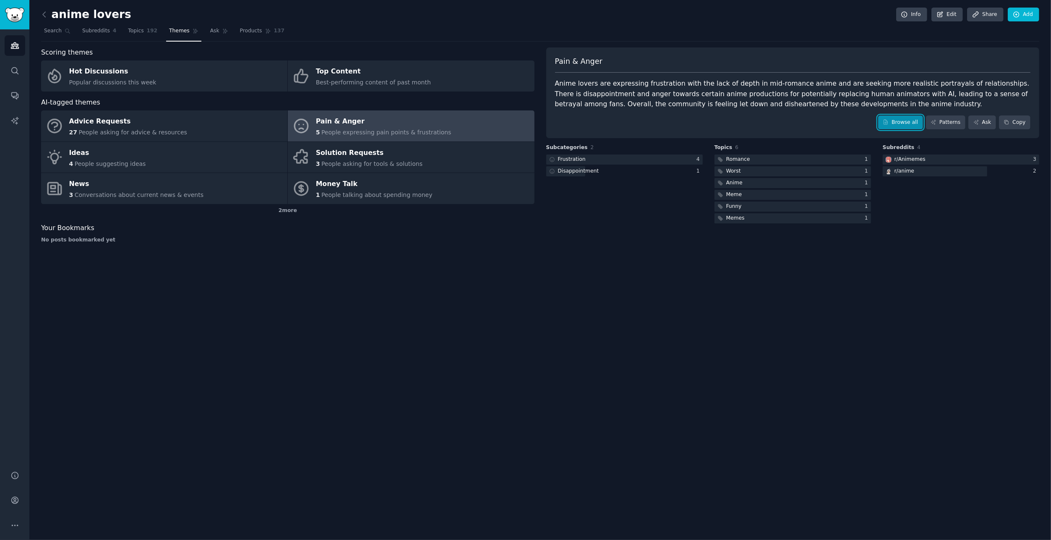
click at [911, 121] on link "Browse all" at bounding box center [901, 122] width 45 height 14
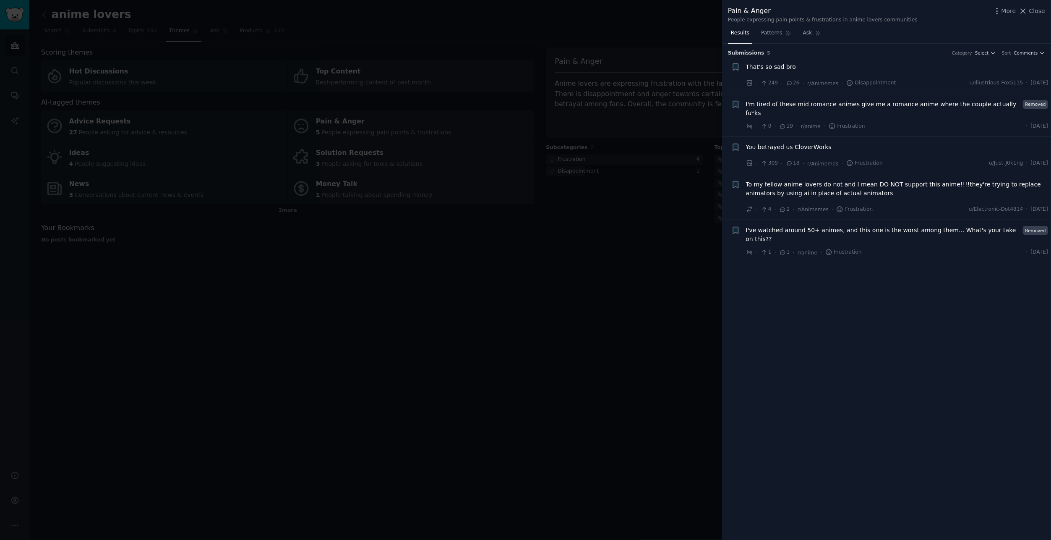
click at [522, 254] on div at bounding box center [525, 270] width 1051 height 540
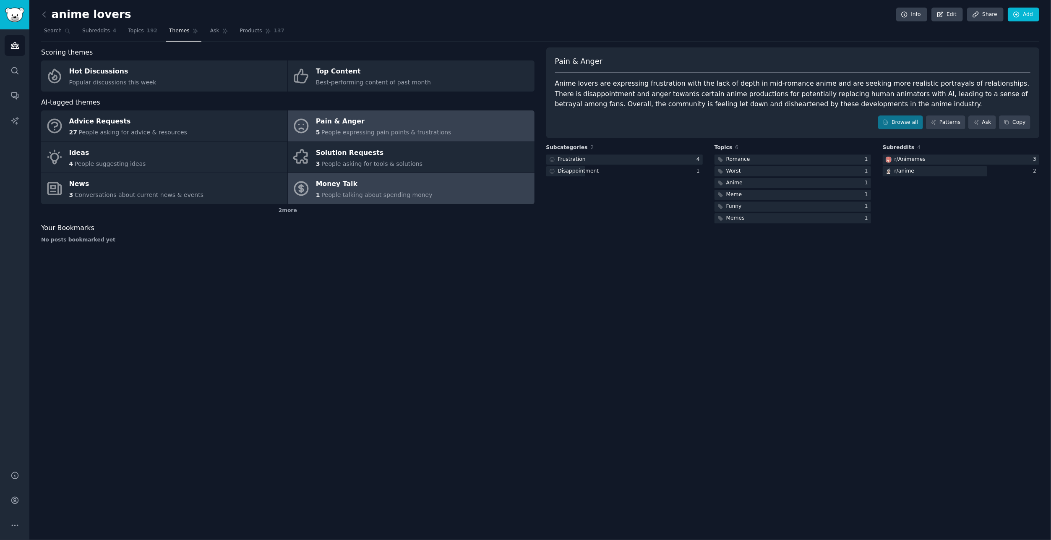
click at [366, 194] on span "People talking about spending money" at bounding box center [377, 194] width 111 height 7
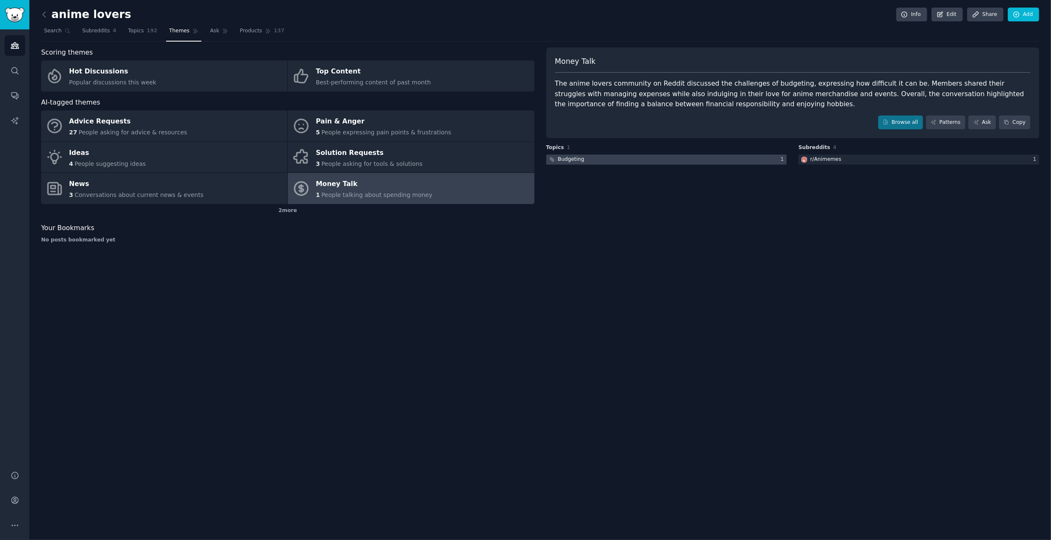
click at [609, 156] on div at bounding box center [666, 159] width 241 height 10
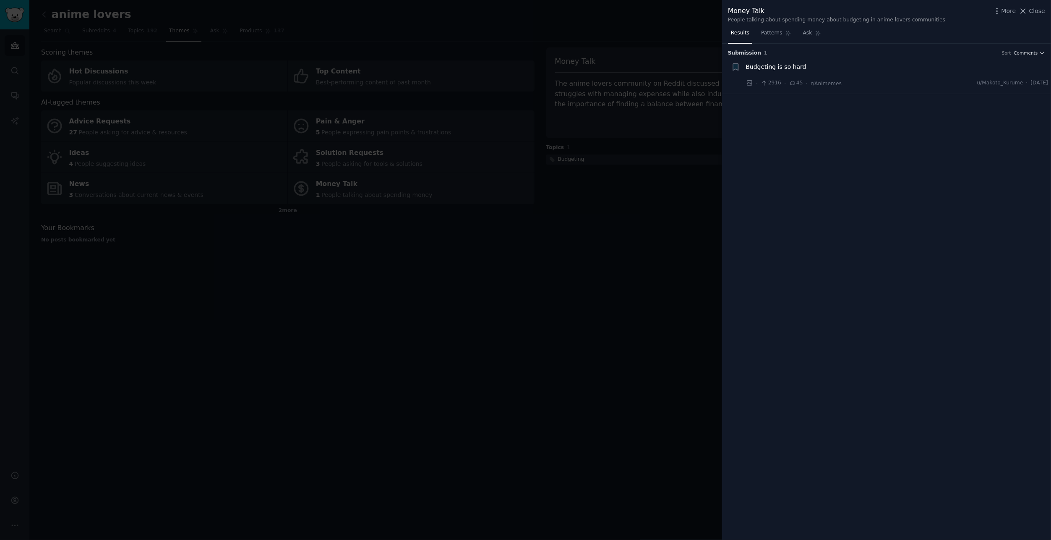
click at [791, 66] on span "Budgeting is so hard" at bounding box center [776, 67] width 60 height 9
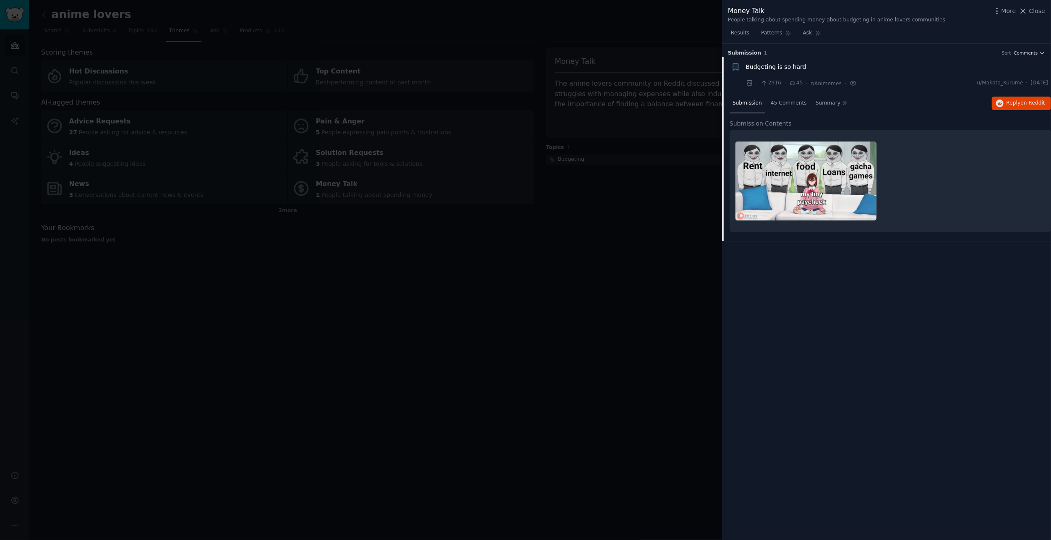
click at [638, 309] on div at bounding box center [525, 270] width 1051 height 540
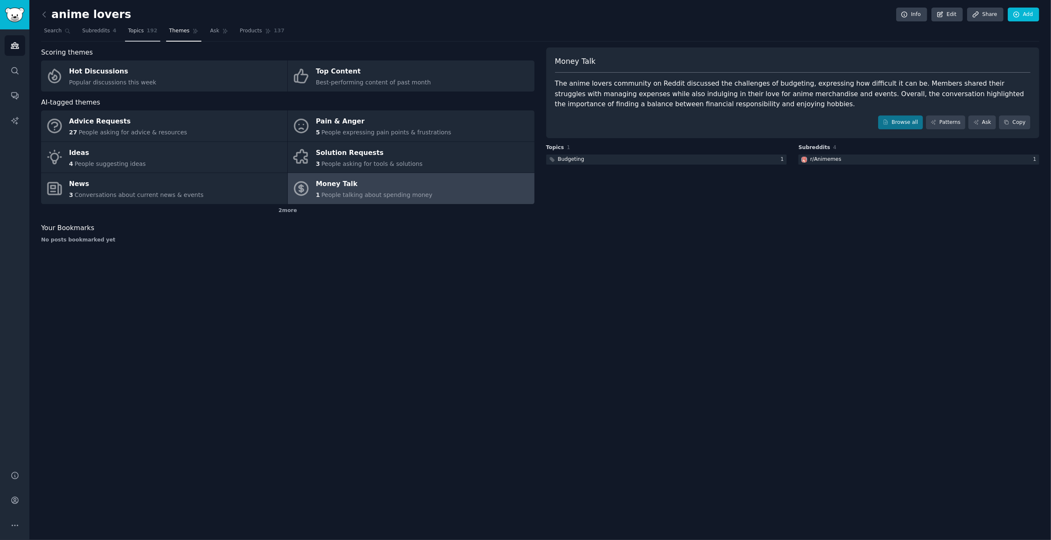
click at [132, 34] on link "Topics 192" at bounding box center [142, 32] width 35 height 17
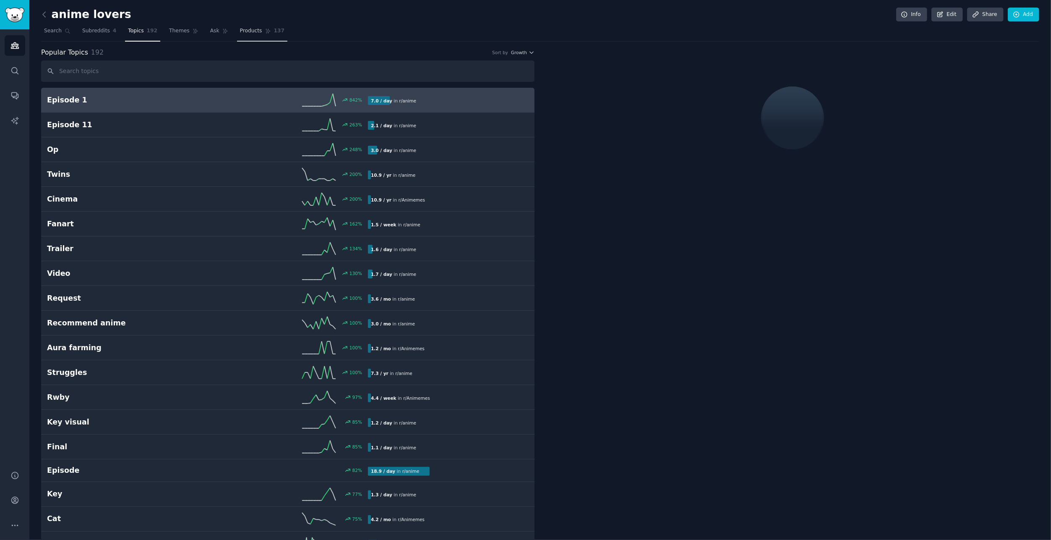
click at [251, 34] on link "Products 137" at bounding box center [262, 32] width 50 height 17
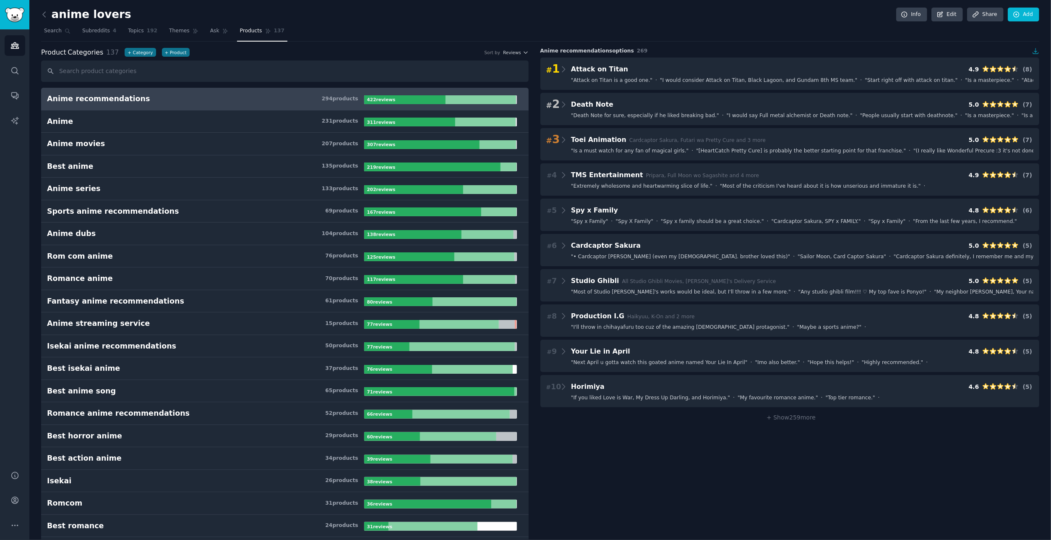
click at [49, 13] on link at bounding box center [46, 14] width 10 height 13
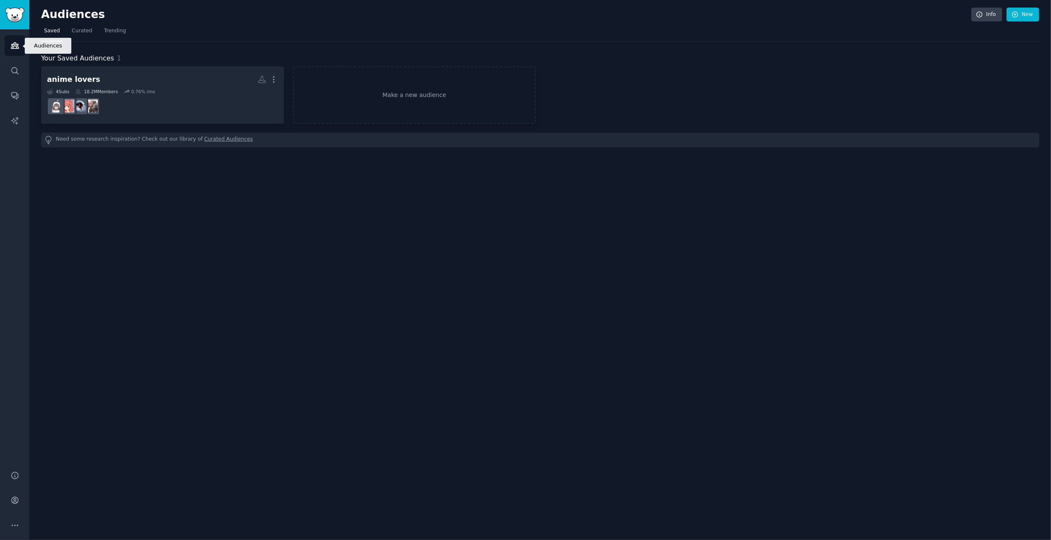
click at [15, 48] on icon "Sidebar" at bounding box center [15, 46] width 8 height 6
click at [361, 80] on link "Make a new audience" at bounding box center [414, 95] width 243 height 58
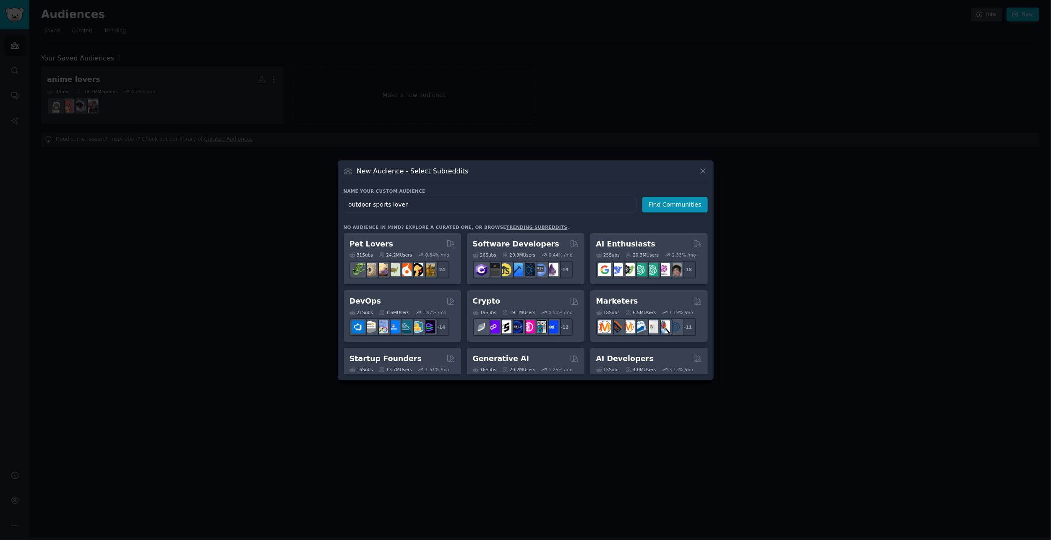
type input "outdoor sports lovers"
click button "Find Communities" at bounding box center [675, 205] width 65 height 16
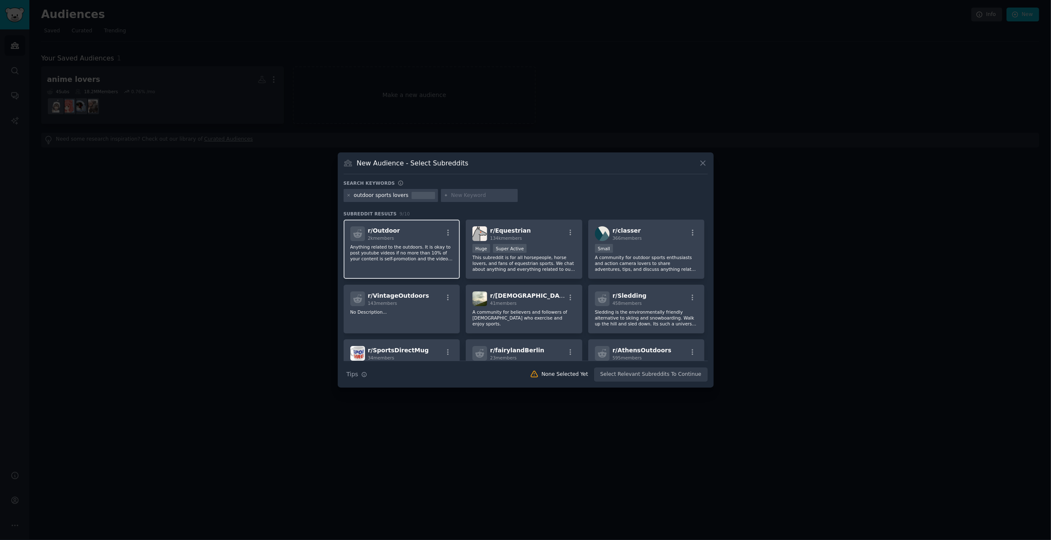
click at [434, 232] on div "r/ Outdoor 2k members" at bounding box center [401, 233] width 103 height 15
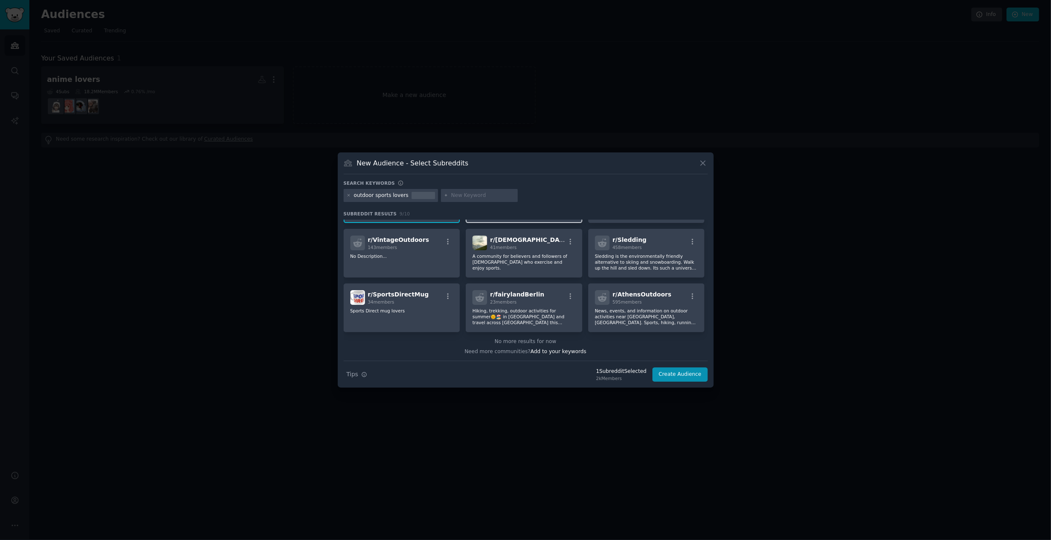
scroll to position [56, 0]
click at [347, 192] on div at bounding box center [349, 196] width 5 height 8
click at [347, 194] on icon at bounding box center [349, 195] width 5 height 5
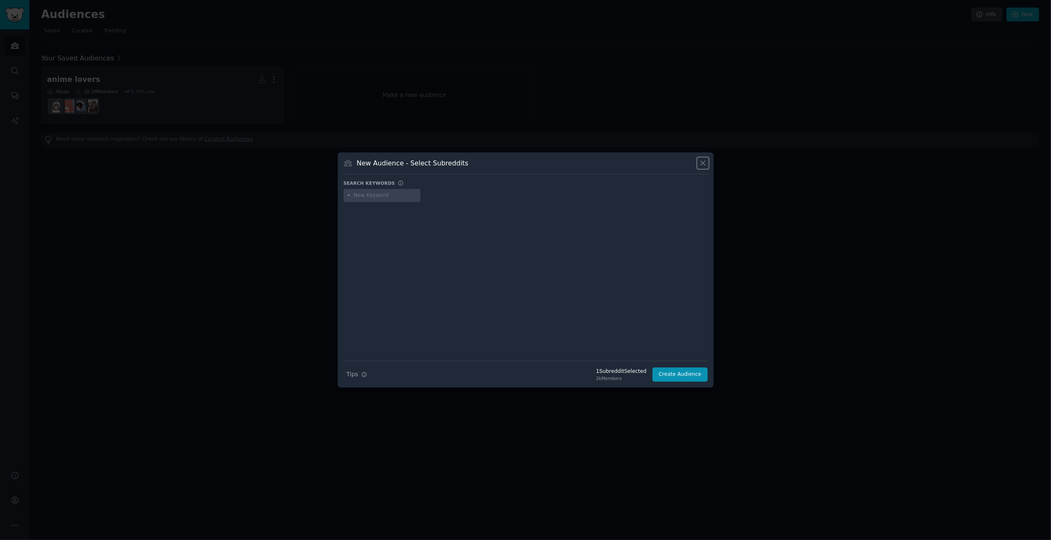
click at [700, 166] on icon at bounding box center [703, 163] width 9 height 9
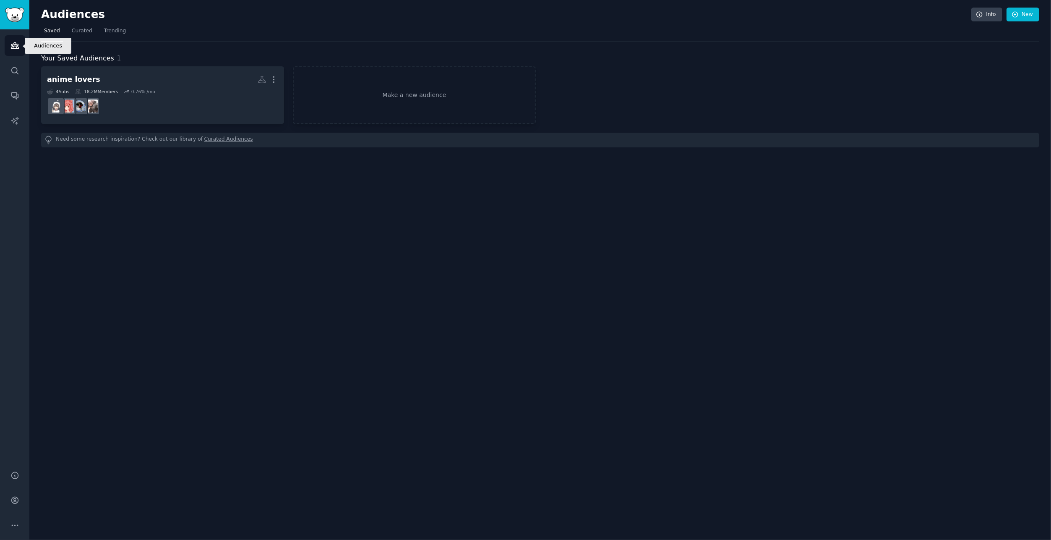
click at [15, 48] on icon "Sidebar" at bounding box center [15, 46] width 8 height 6
click at [20, 22] on link "Sidebar" at bounding box center [14, 14] width 29 height 29
click at [19, 45] on icon "Sidebar" at bounding box center [14, 45] width 9 height 9
click at [84, 34] on span "Curated" at bounding box center [82, 31] width 21 height 8
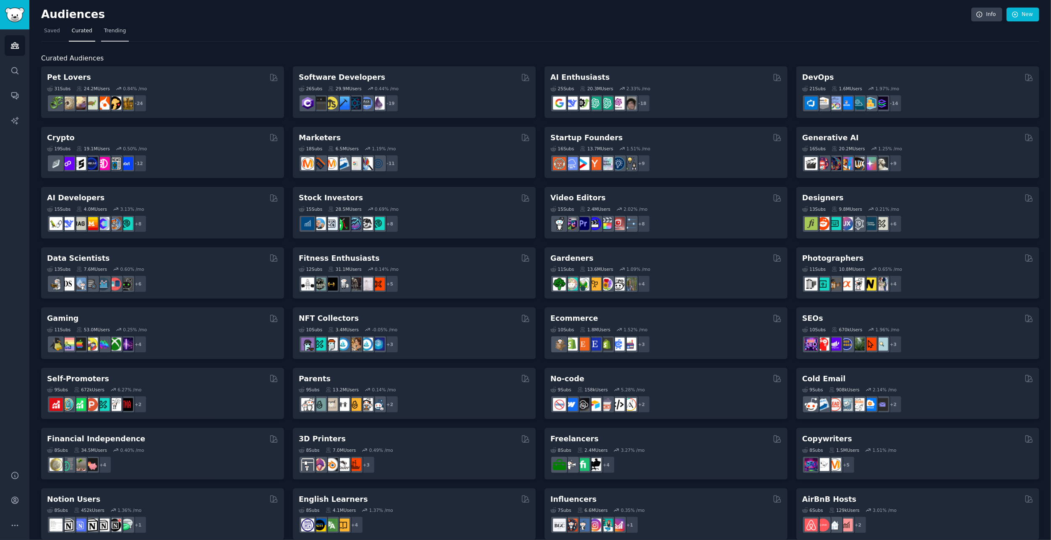
click at [111, 32] on span "Trending" at bounding box center [115, 31] width 22 height 8
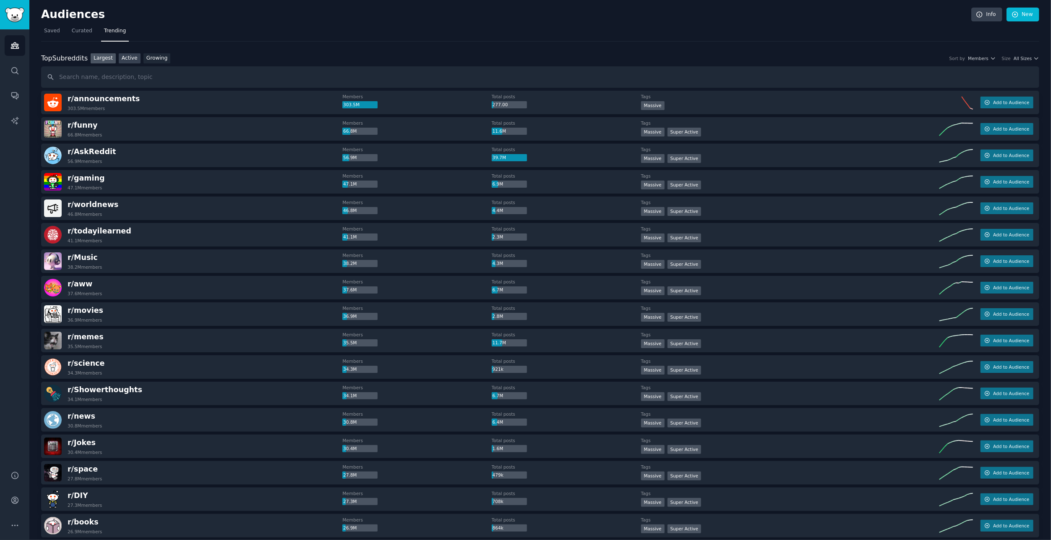
click at [131, 63] on link "Active" at bounding box center [130, 58] width 22 height 10
